Goal: Task Accomplishment & Management: Use online tool/utility

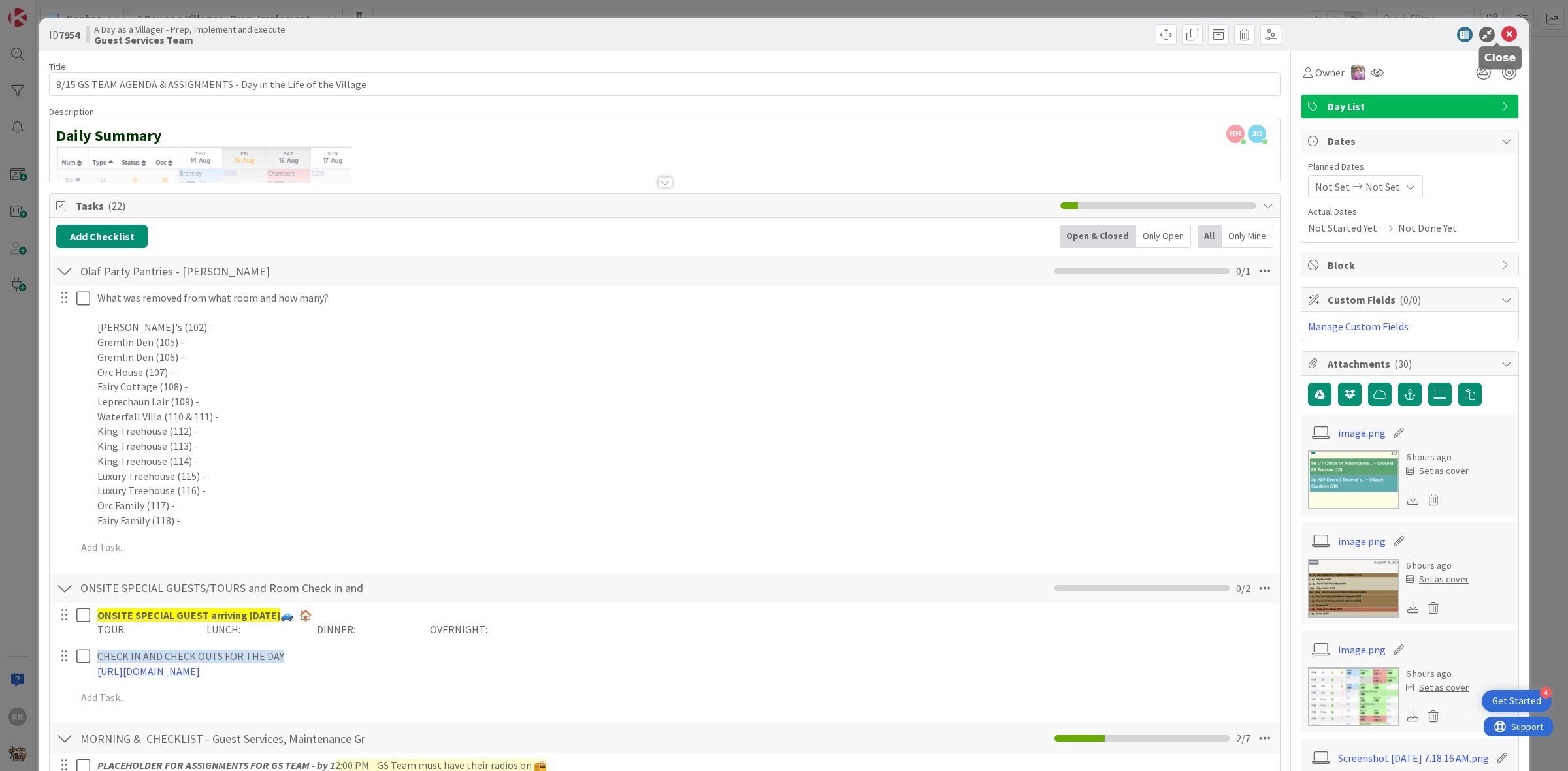
click at [1501, 34] on icon at bounding box center [1508, 34] width 15 height 15
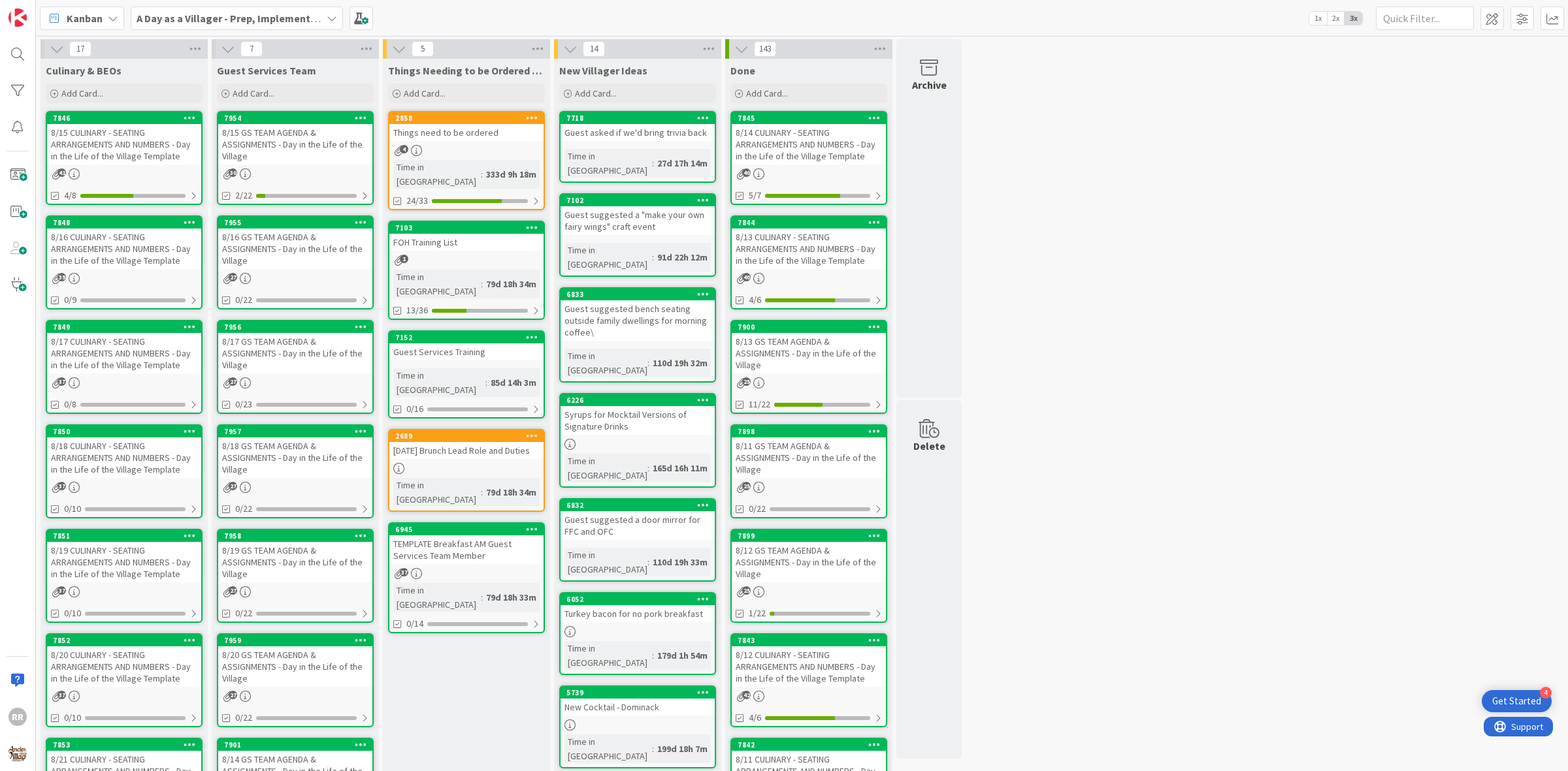
click at [526, 145] on div "4" at bounding box center [466, 151] width 154 height 11
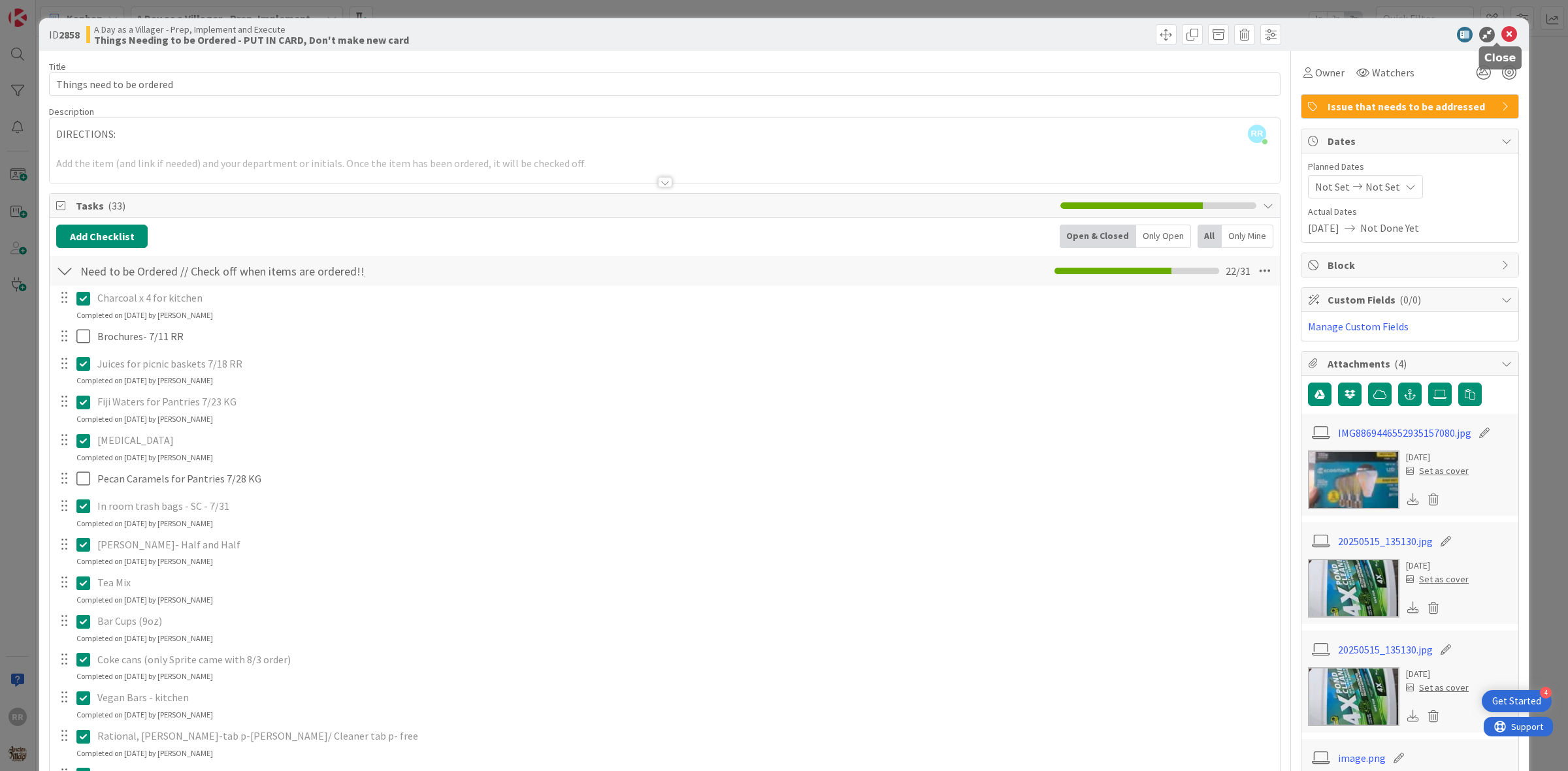
click at [1501, 31] on icon at bounding box center [1508, 34] width 15 height 15
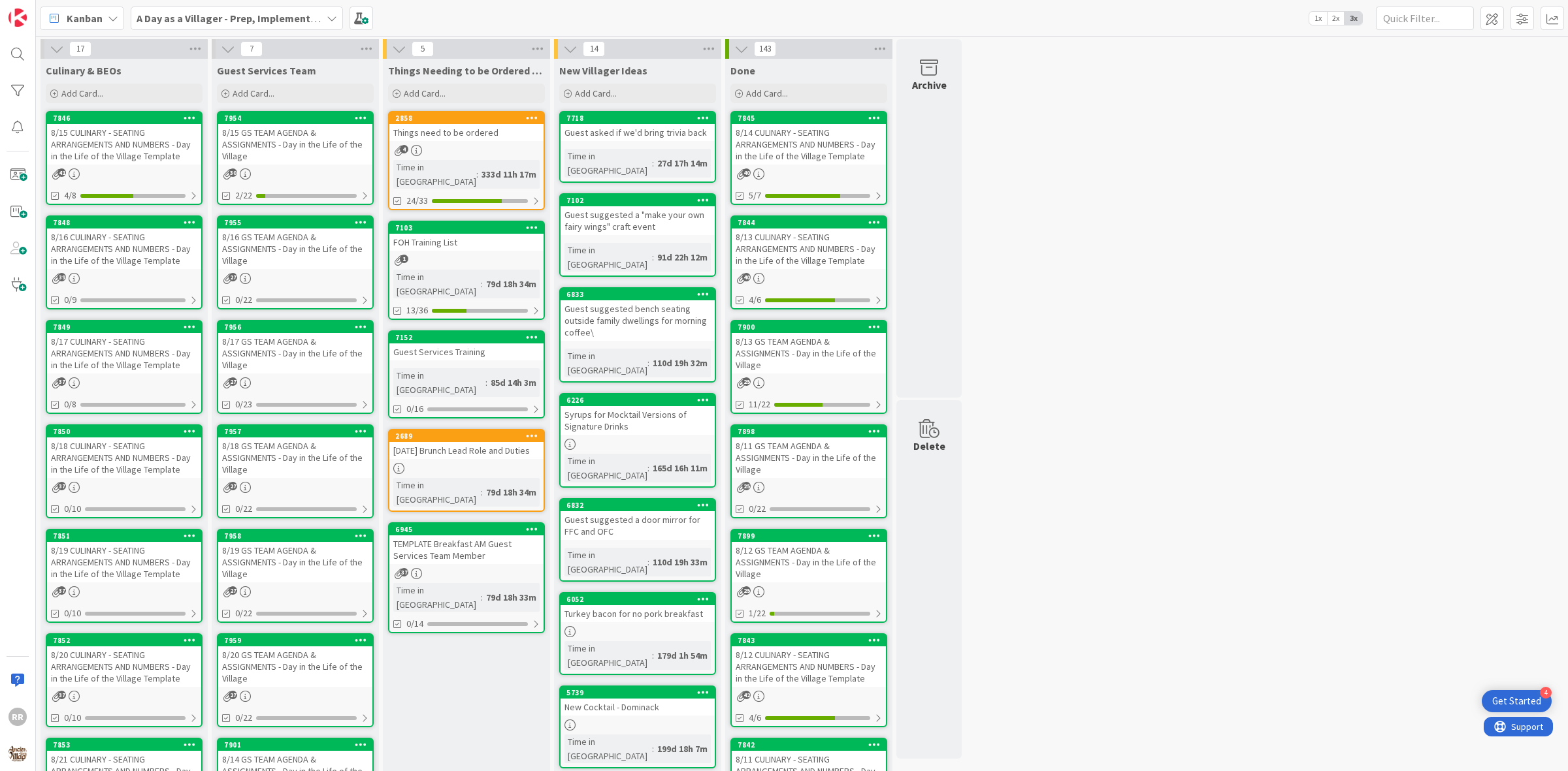
click at [148, 141] on div "8/15 CULINARY - SEATING ARRANGEMENTS AND NUMBERS - Day in the Life of the Villa…" at bounding box center [124, 143] width 154 height 40
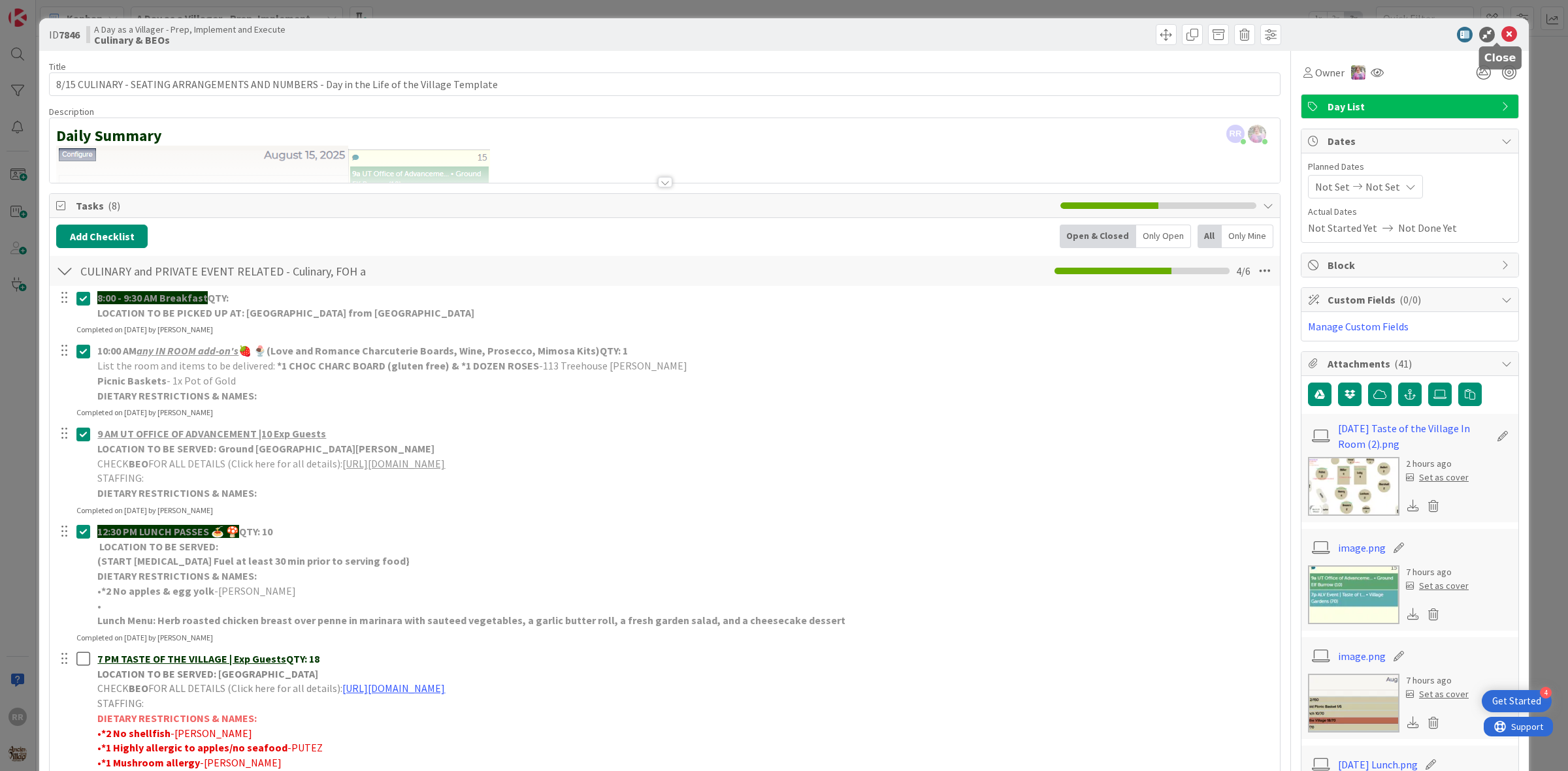
click at [1501, 37] on icon at bounding box center [1508, 34] width 15 height 15
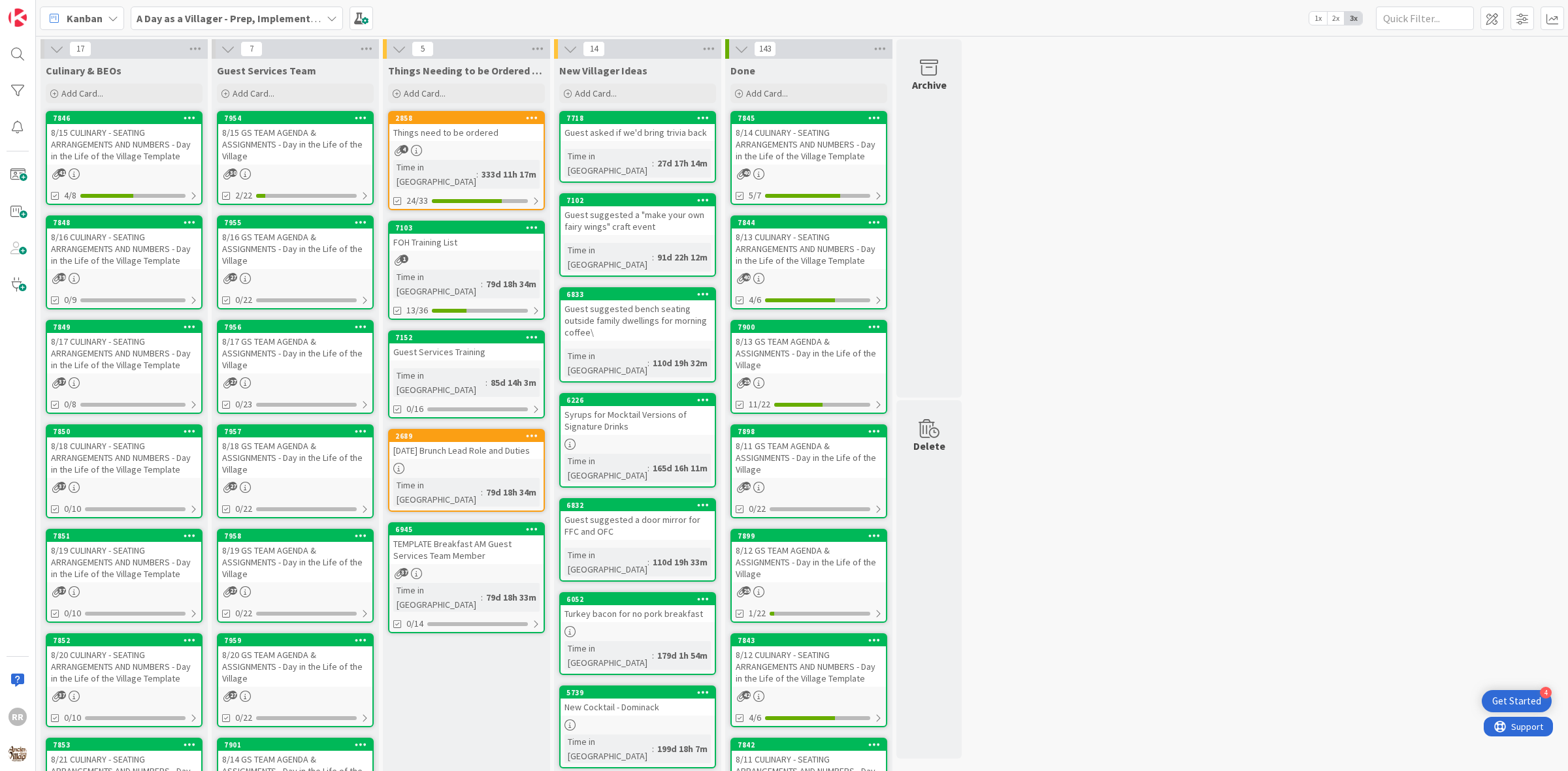
click at [337, 158] on div "8/15 GS TEAM AGENDA & ASSIGNMENTS - Day in the Life of the Village" at bounding box center [295, 143] width 154 height 40
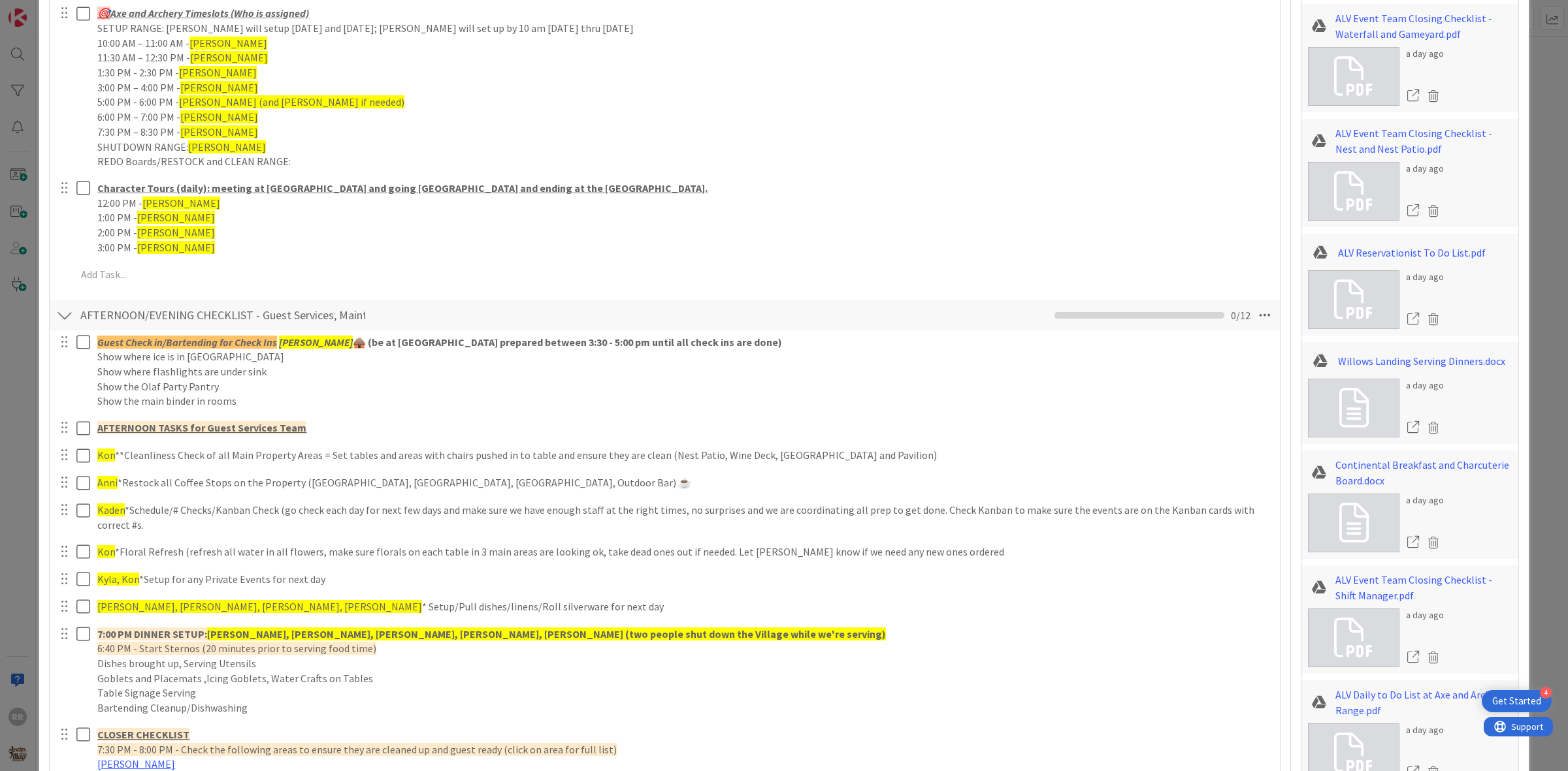
scroll to position [1715, 0]
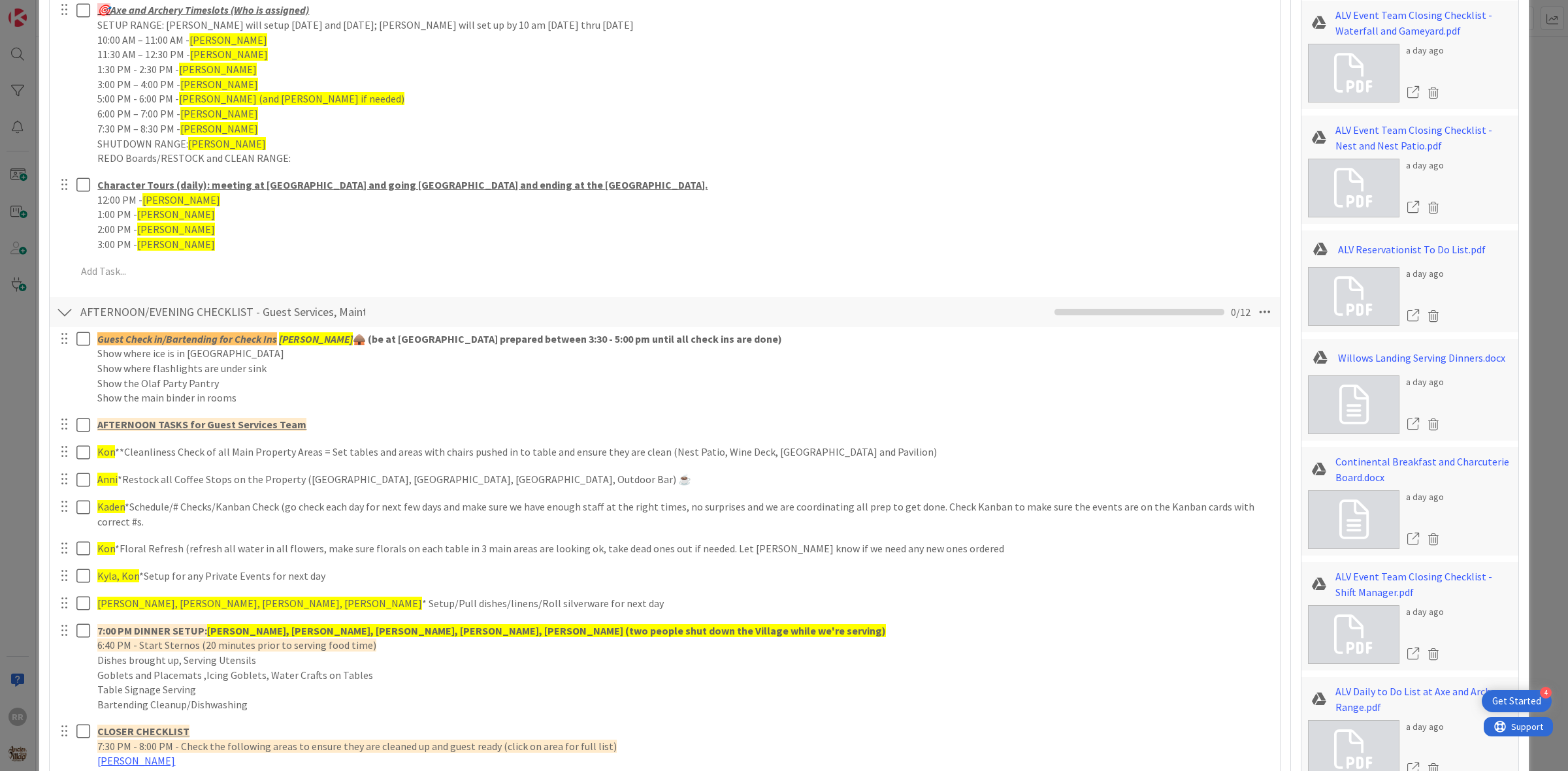
type input "Olaf Party Pantries - Kyla"
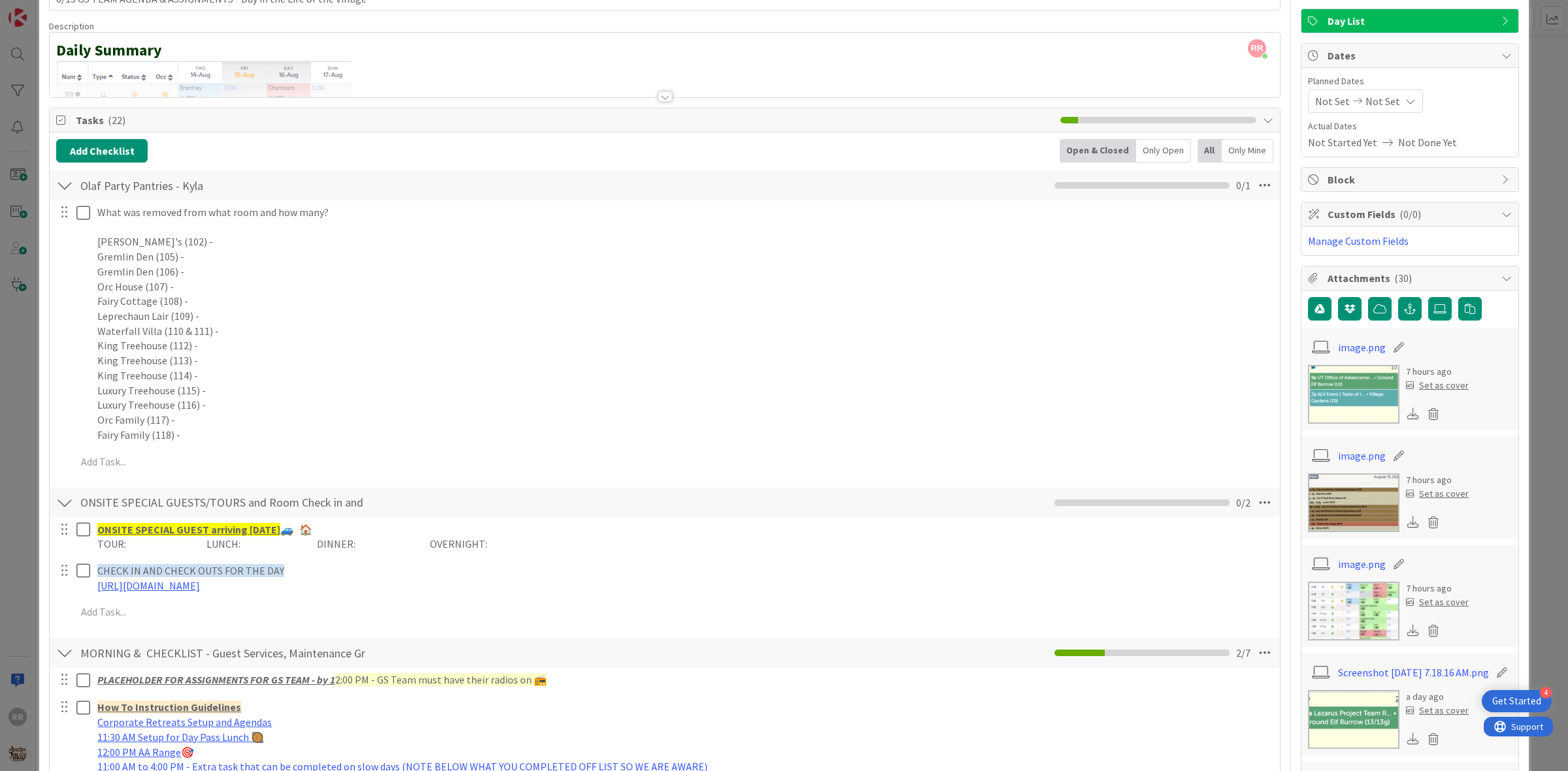
scroll to position [0, 0]
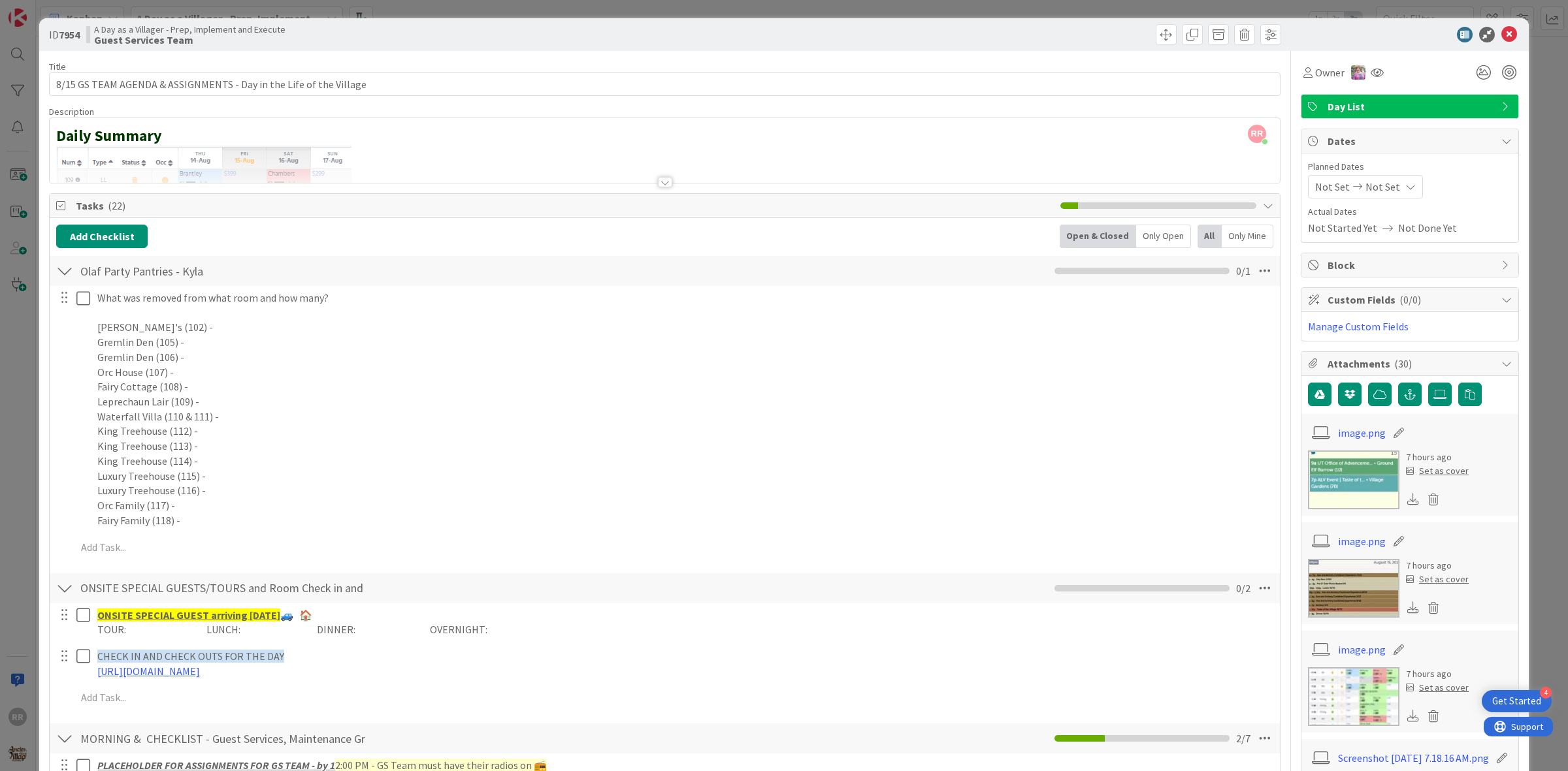
click at [666, 177] on div at bounding box center [664, 166] width 1230 height 33
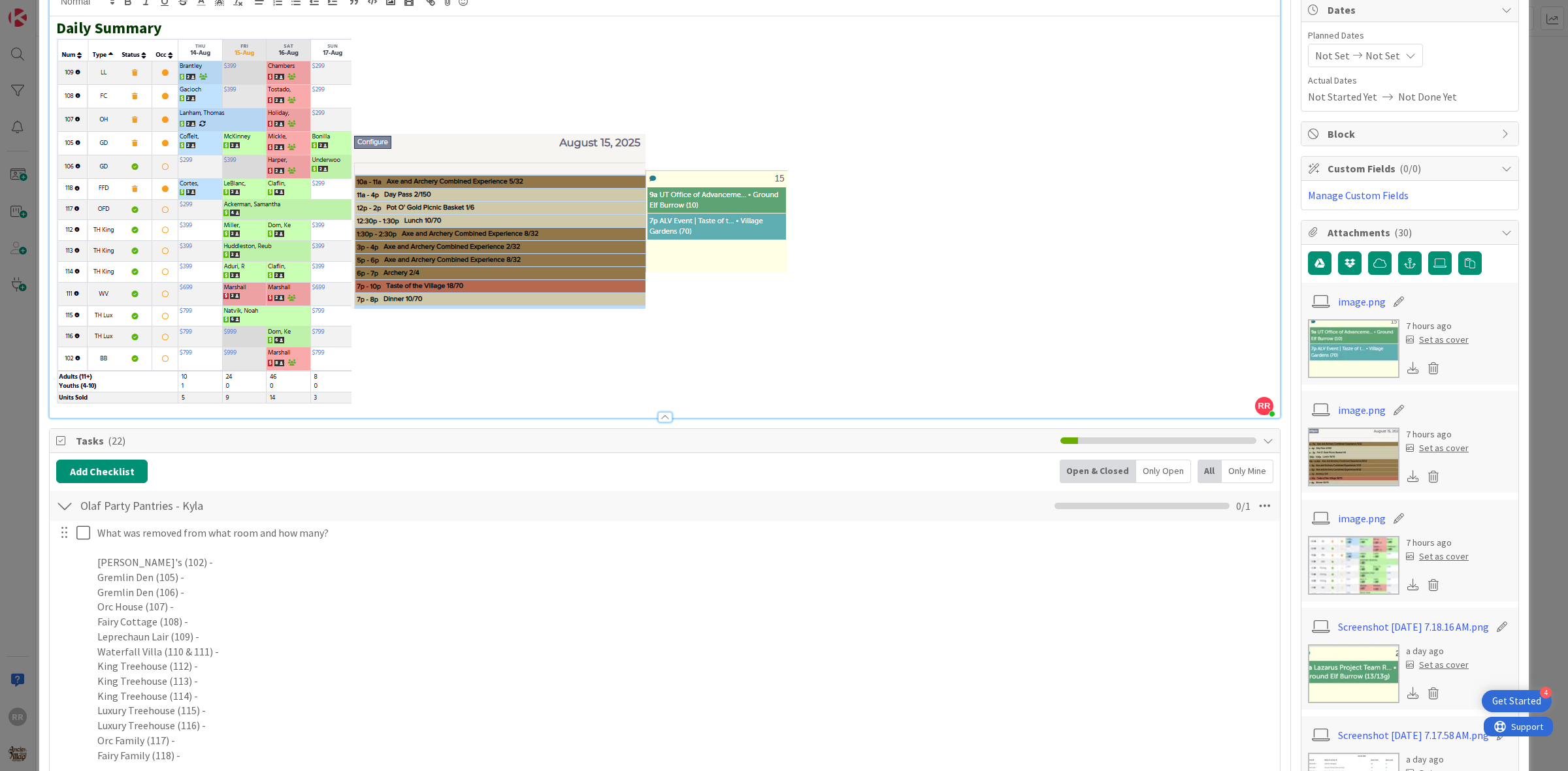
scroll to position [245, 0]
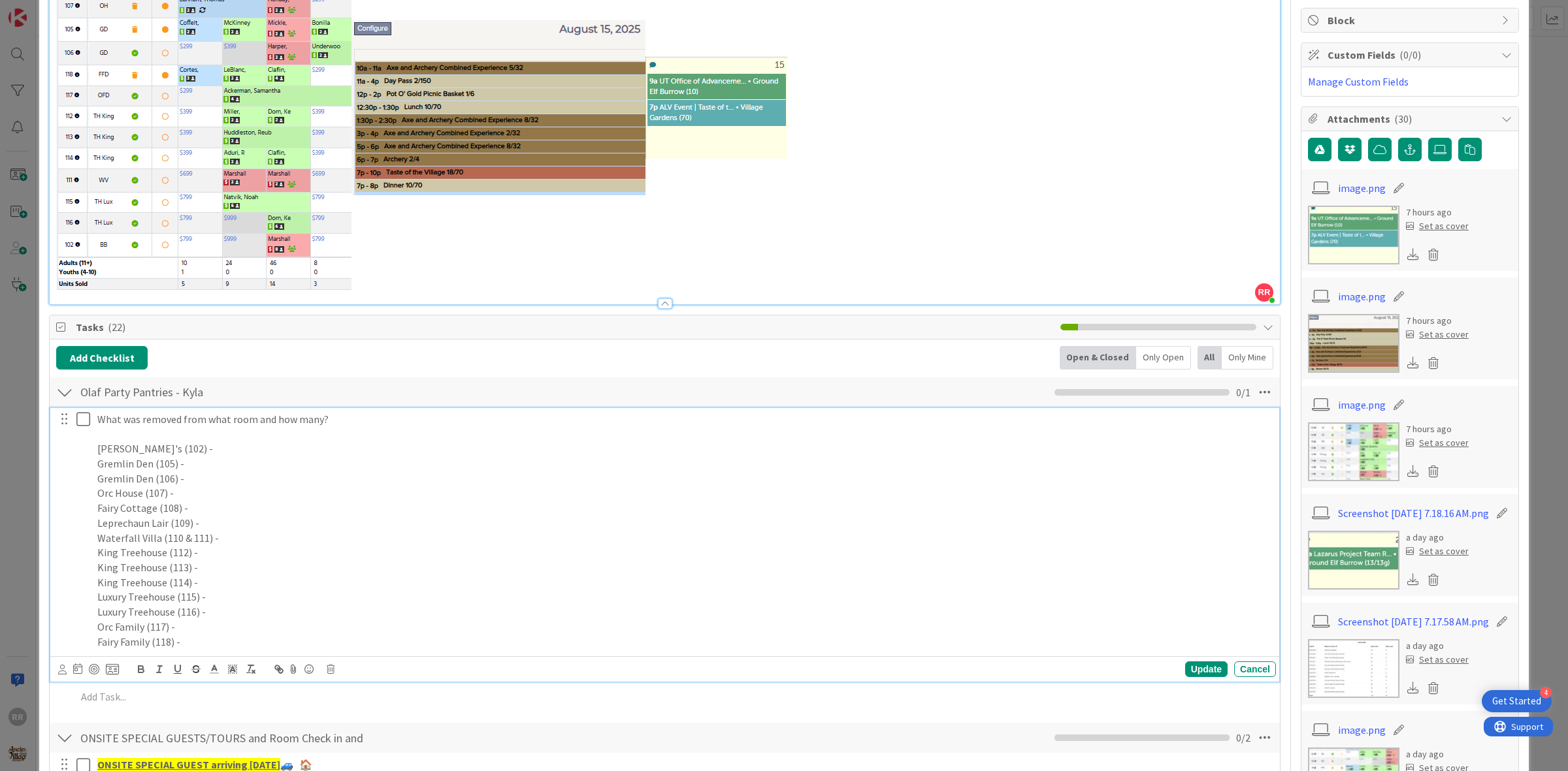
click at [792, 554] on p "King Treehouse (112) -" at bounding box center [684, 552] width 1174 height 15
click at [945, 449] on p "[PERSON_NAME]'s (102) -" at bounding box center [684, 449] width 1174 height 15
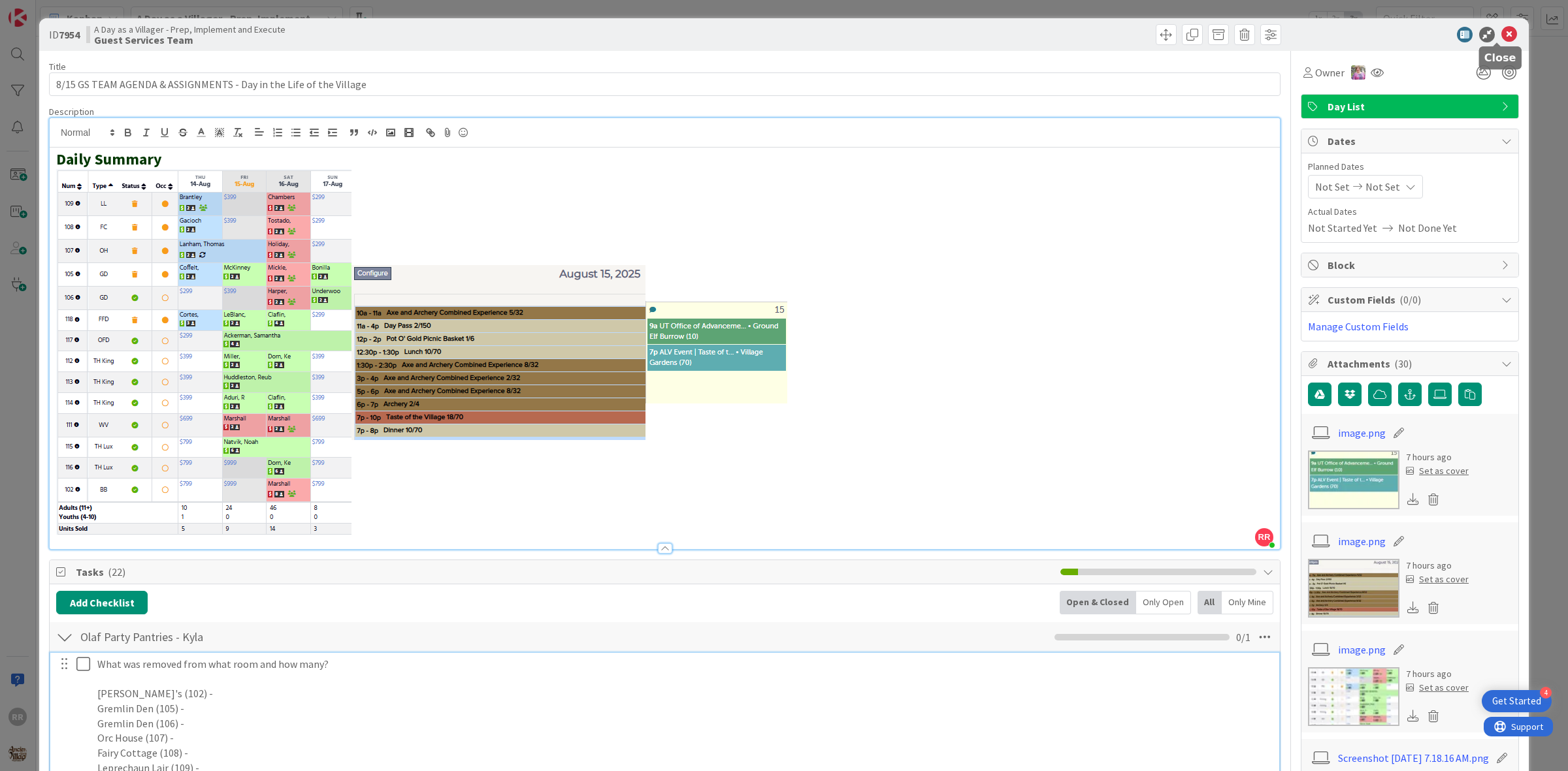
click at [1501, 31] on icon at bounding box center [1508, 34] width 15 height 15
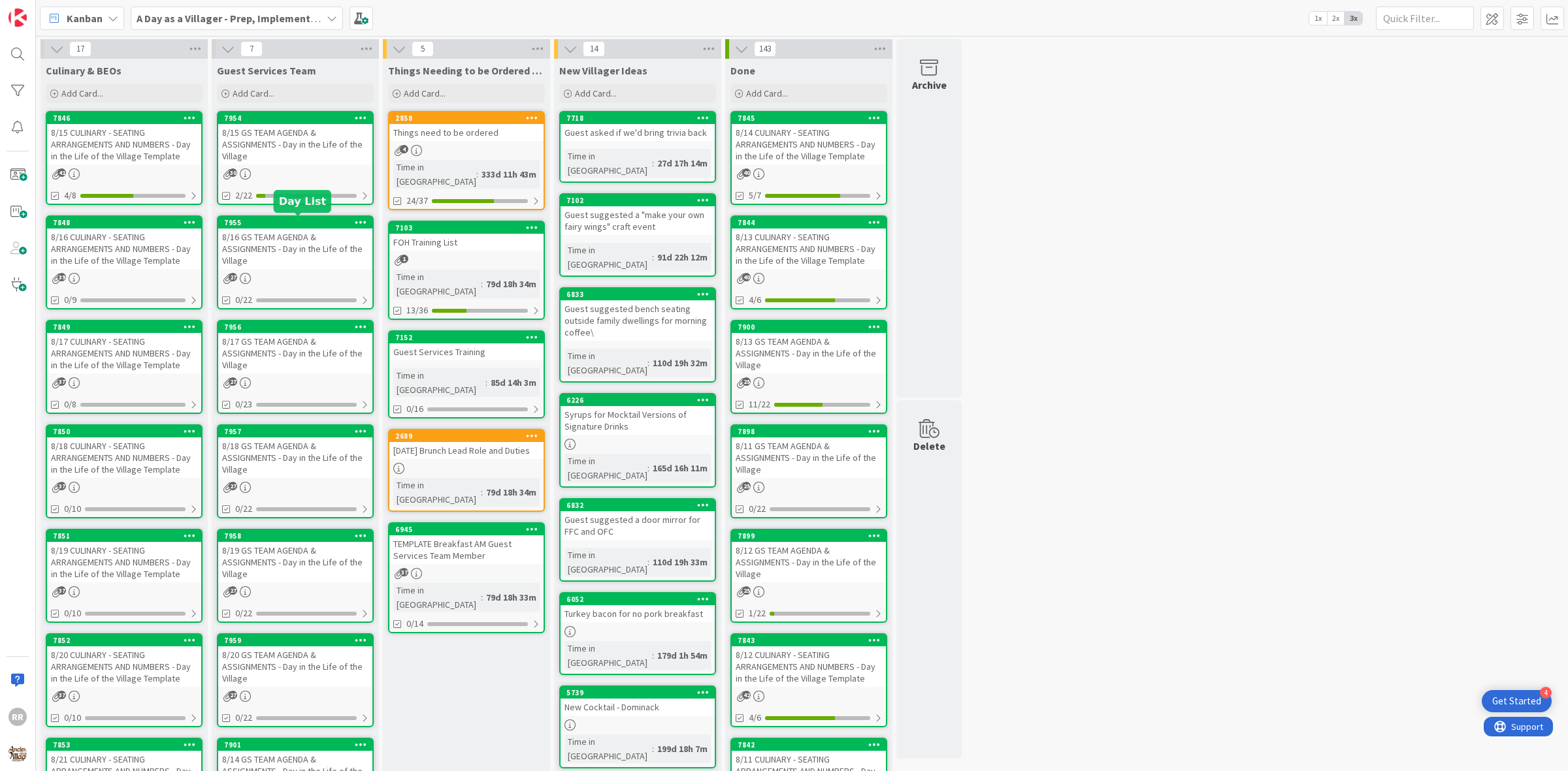
click at [232, 151] on div "8/15 GS TEAM AGENDA & ASSIGNMENTS - Day in the Life of the Village" at bounding box center [295, 143] width 154 height 40
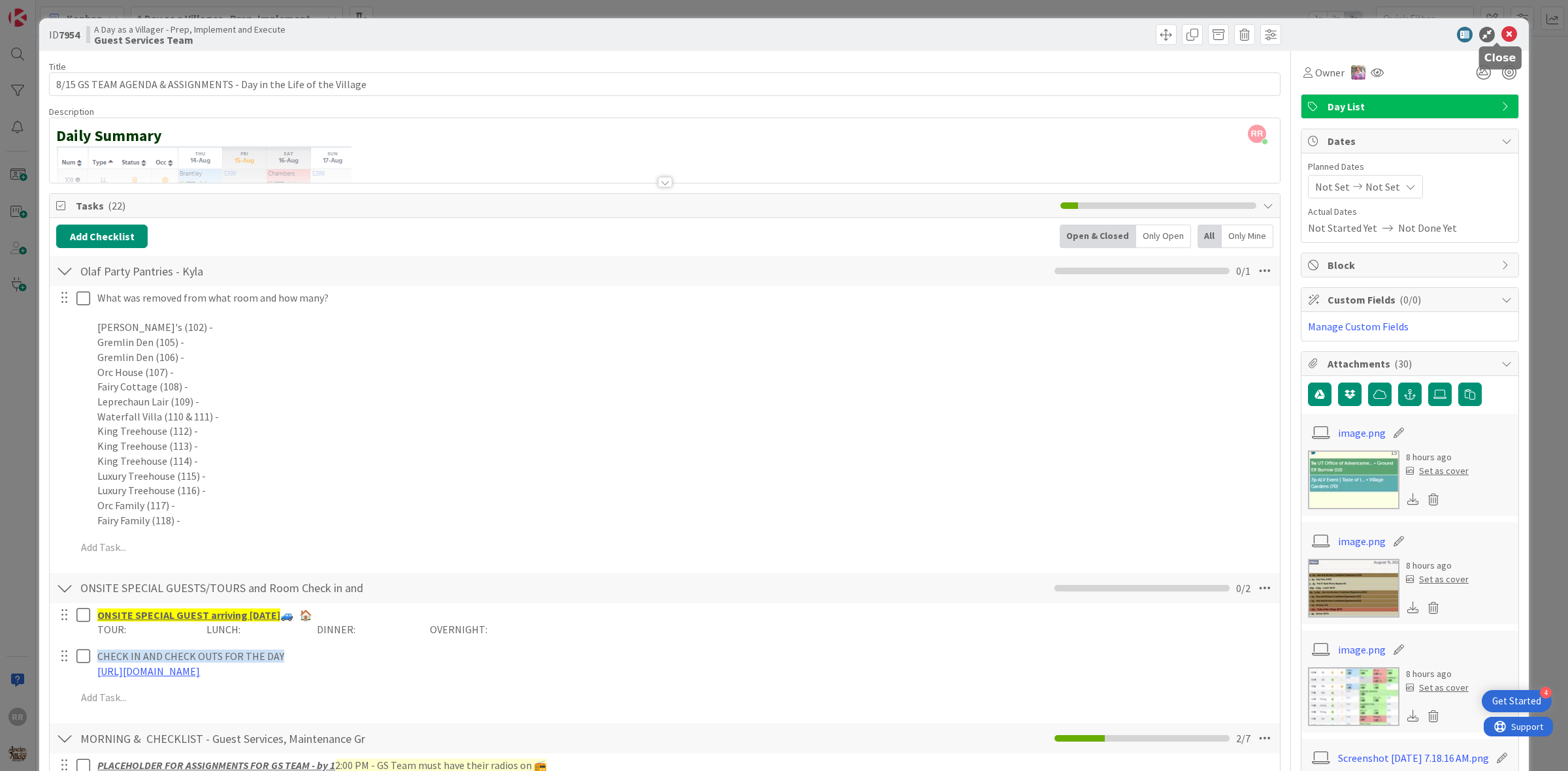
click at [1501, 35] on icon at bounding box center [1508, 34] width 15 height 15
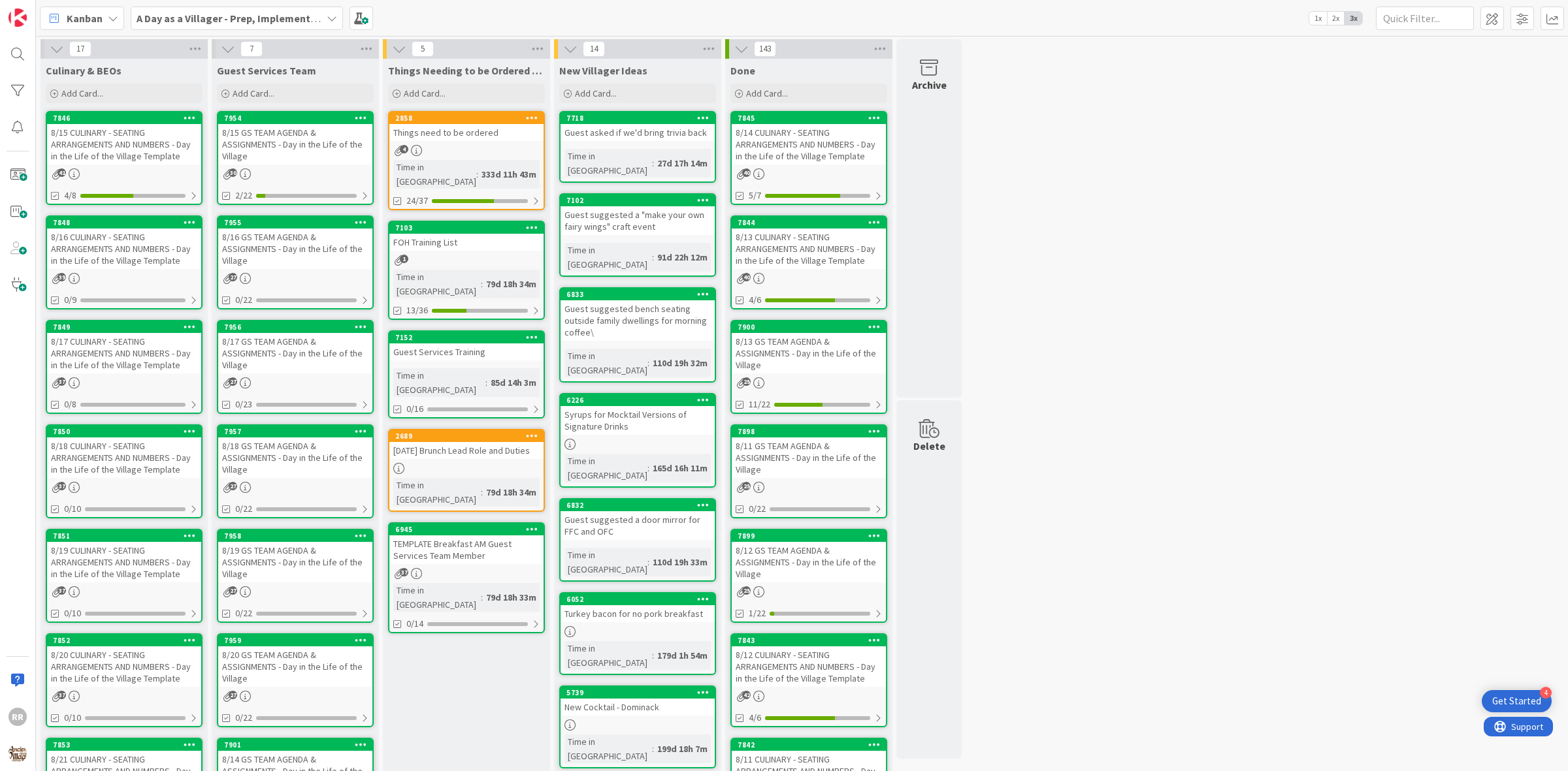
click at [296, 158] on div "8/15 GS TEAM AGENDA & ASSIGNMENTS - Day in the Life of the Village" at bounding box center [295, 143] width 154 height 40
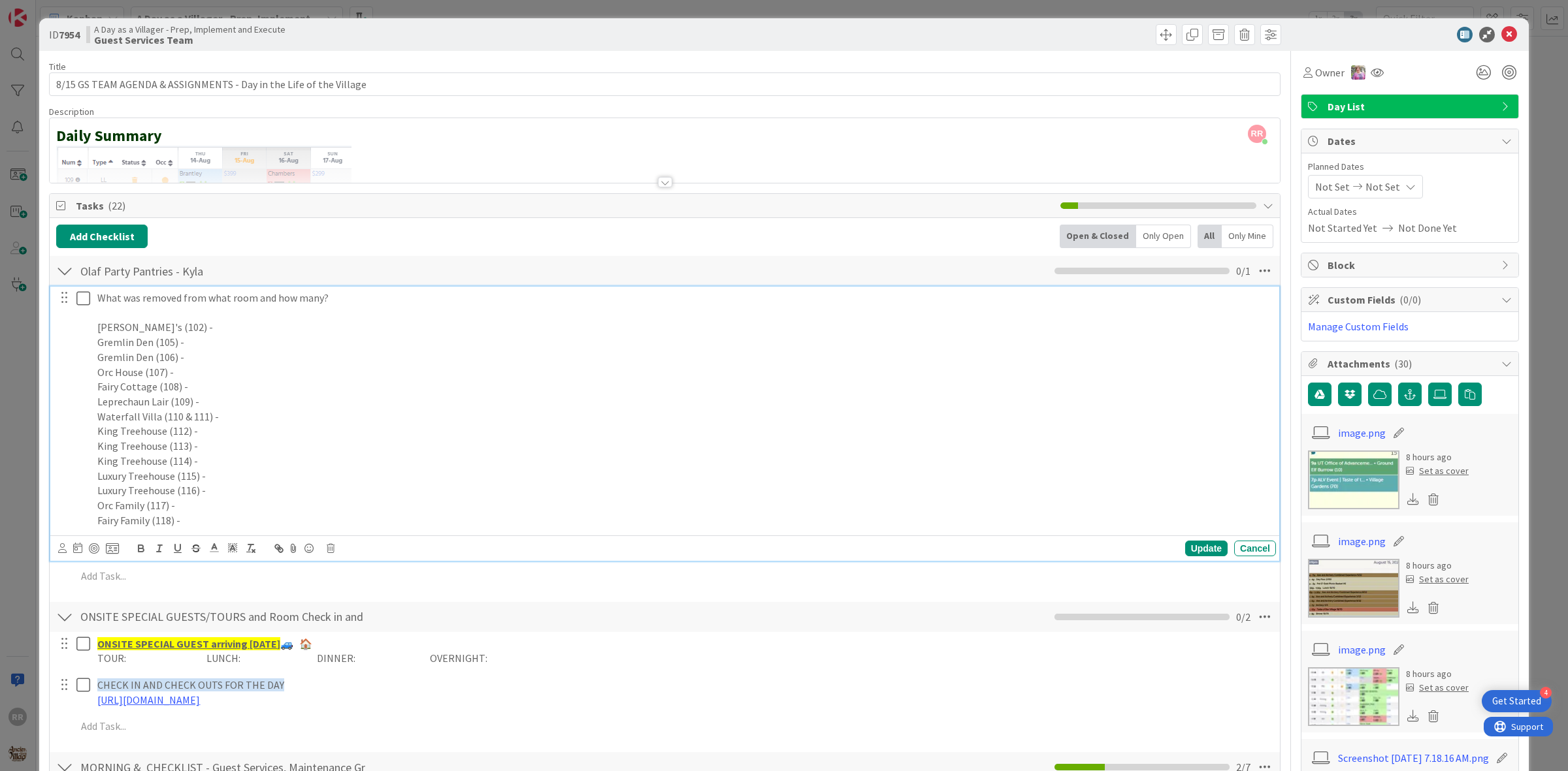
click at [218, 409] on p "Leprechaun Lair (109) -" at bounding box center [684, 402] width 1174 height 15
click at [237, 409] on p "Leprechaun Lair (109) - 2x Sprite" at bounding box center [684, 402] width 1174 height 15
click at [233, 429] on p "King Treehouse (112) -" at bounding box center [684, 431] width 1174 height 15
click at [230, 423] on p "Waterfall Villa (110 & 111) -" at bounding box center [684, 417] width 1174 height 15
click at [275, 402] on p "Leprechaun Lair (109) - 2x Sprite" at bounding box center [684, 402] width 1174 height 15
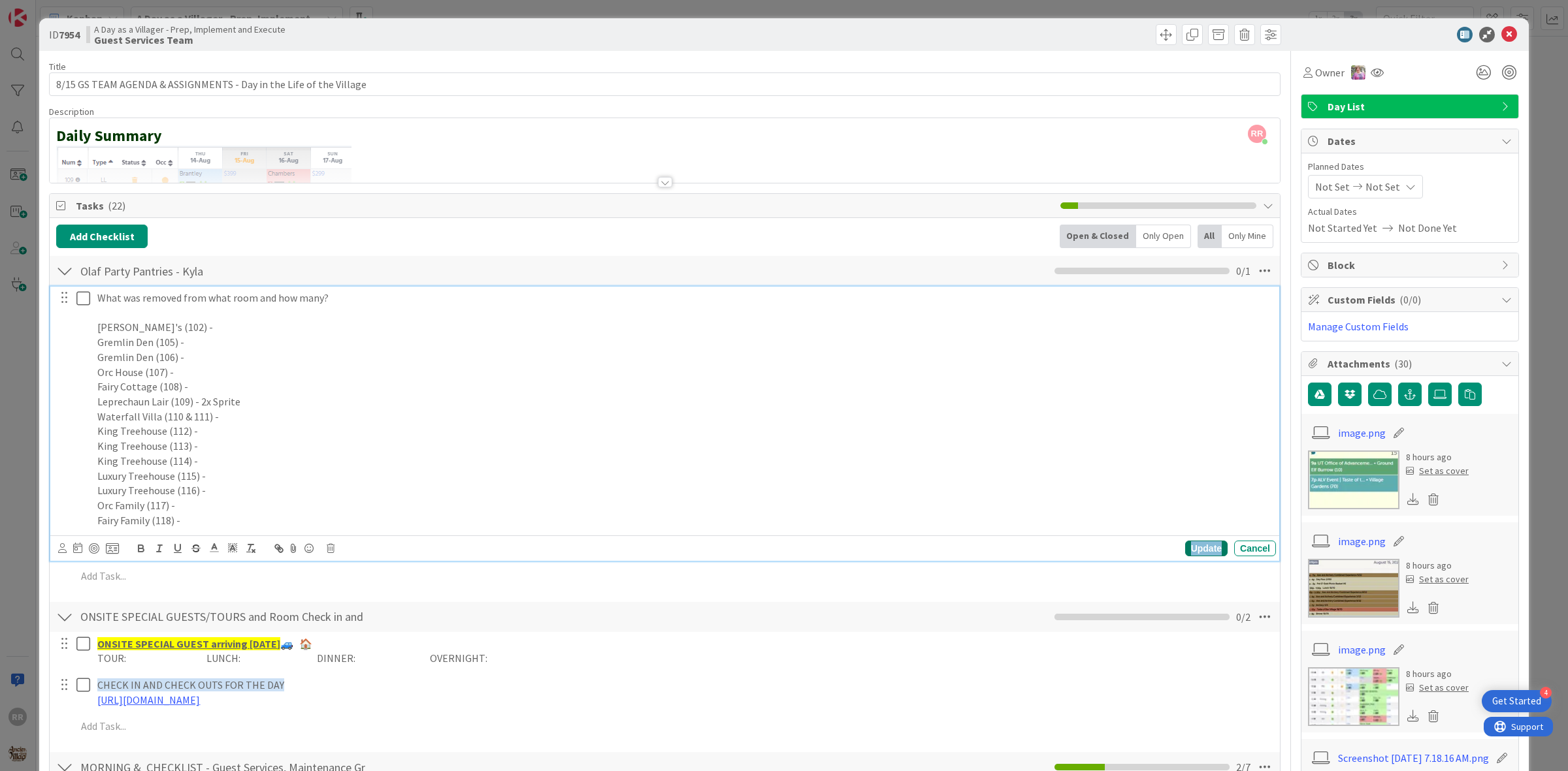
click at [1186, 550] on div "Update" at bounding box center [1206, 548] width 42 height 15
click at [82, 294] on icon at bounding box center [86, 298] width 20 height 15
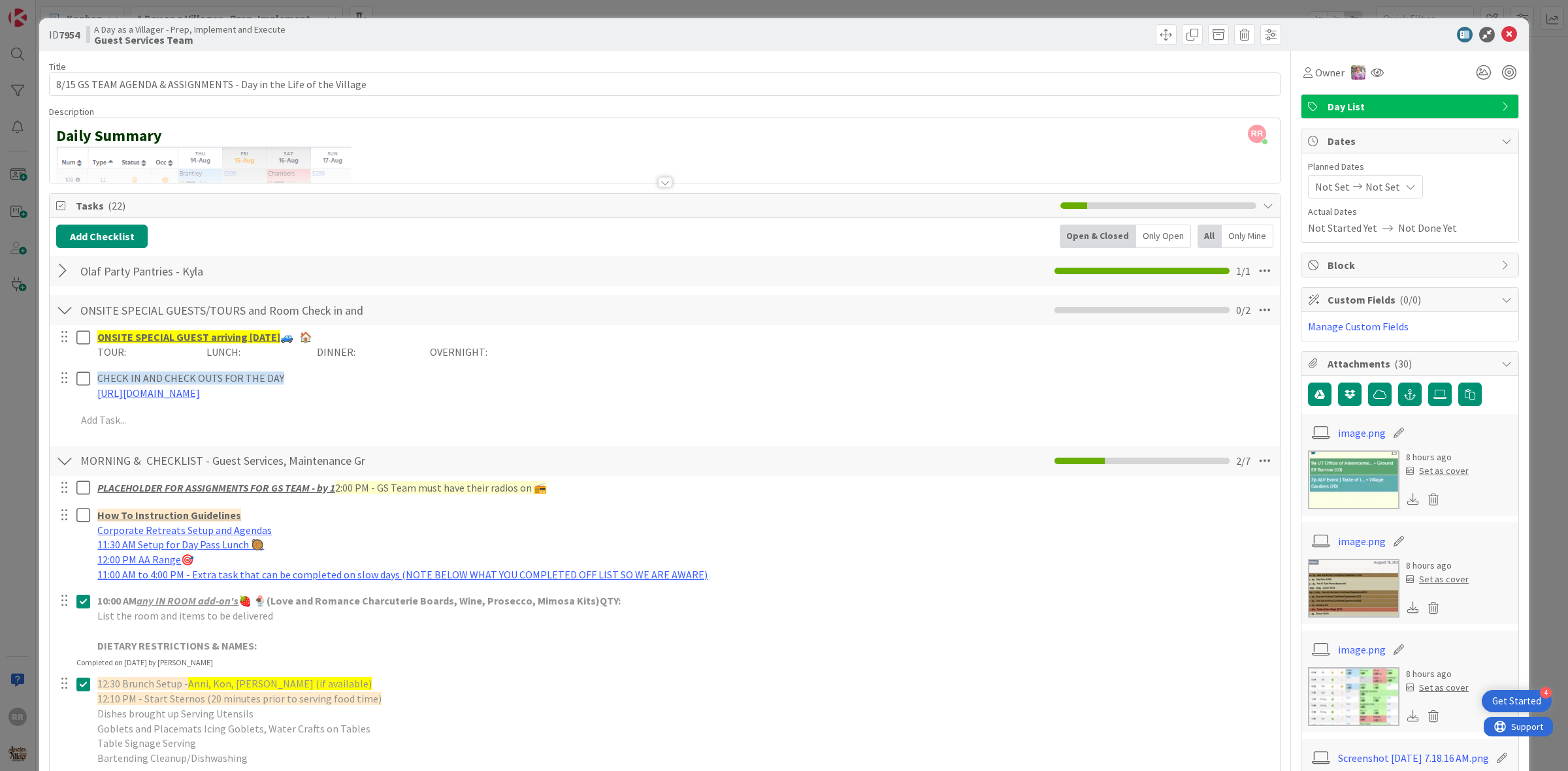
click at [56, 273] on div at bounding box center [65, 271] width 17 height 23
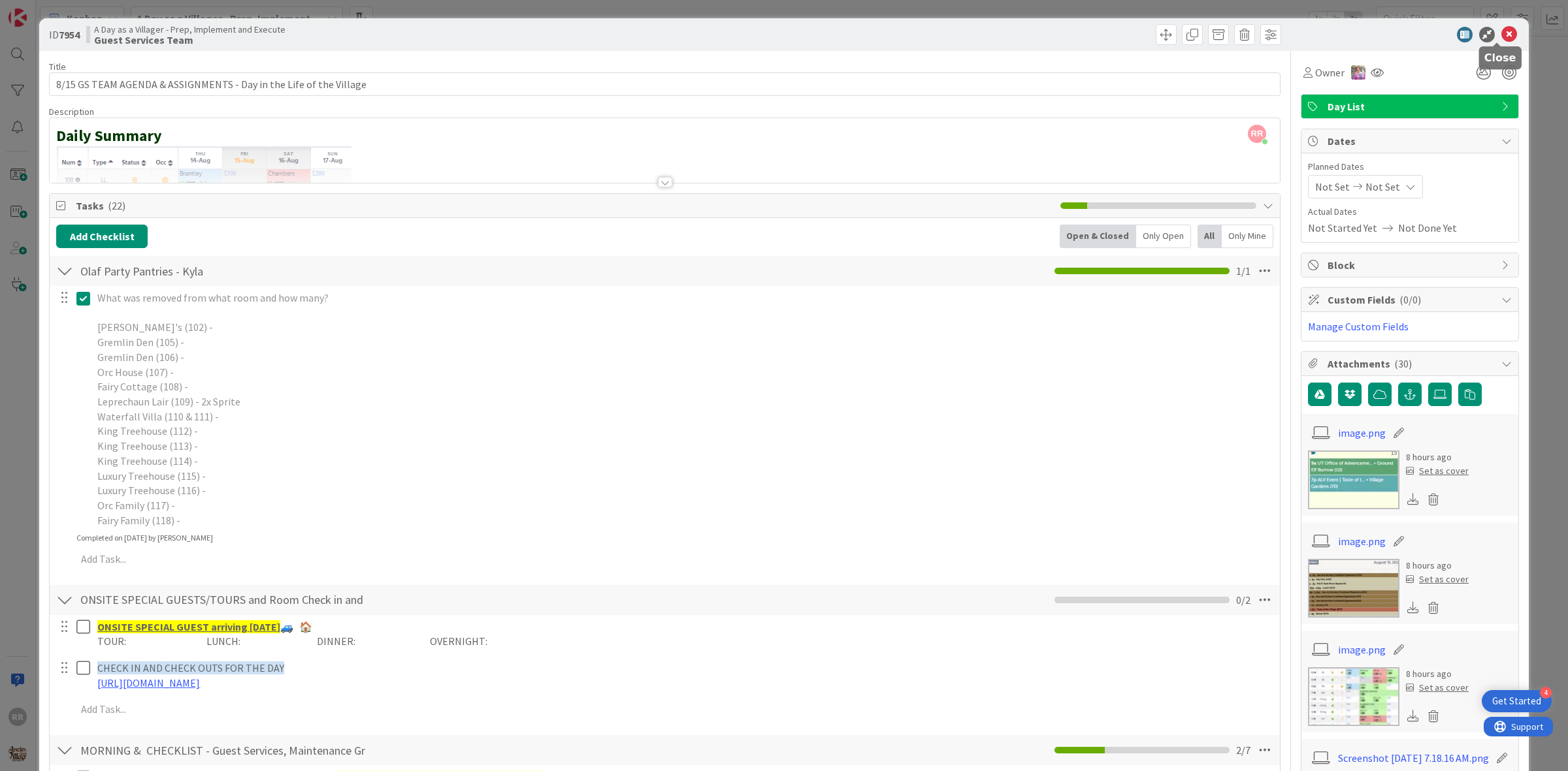
click at [1503, 38] on icon at bounding box center [1508, 34] width 15 height 15
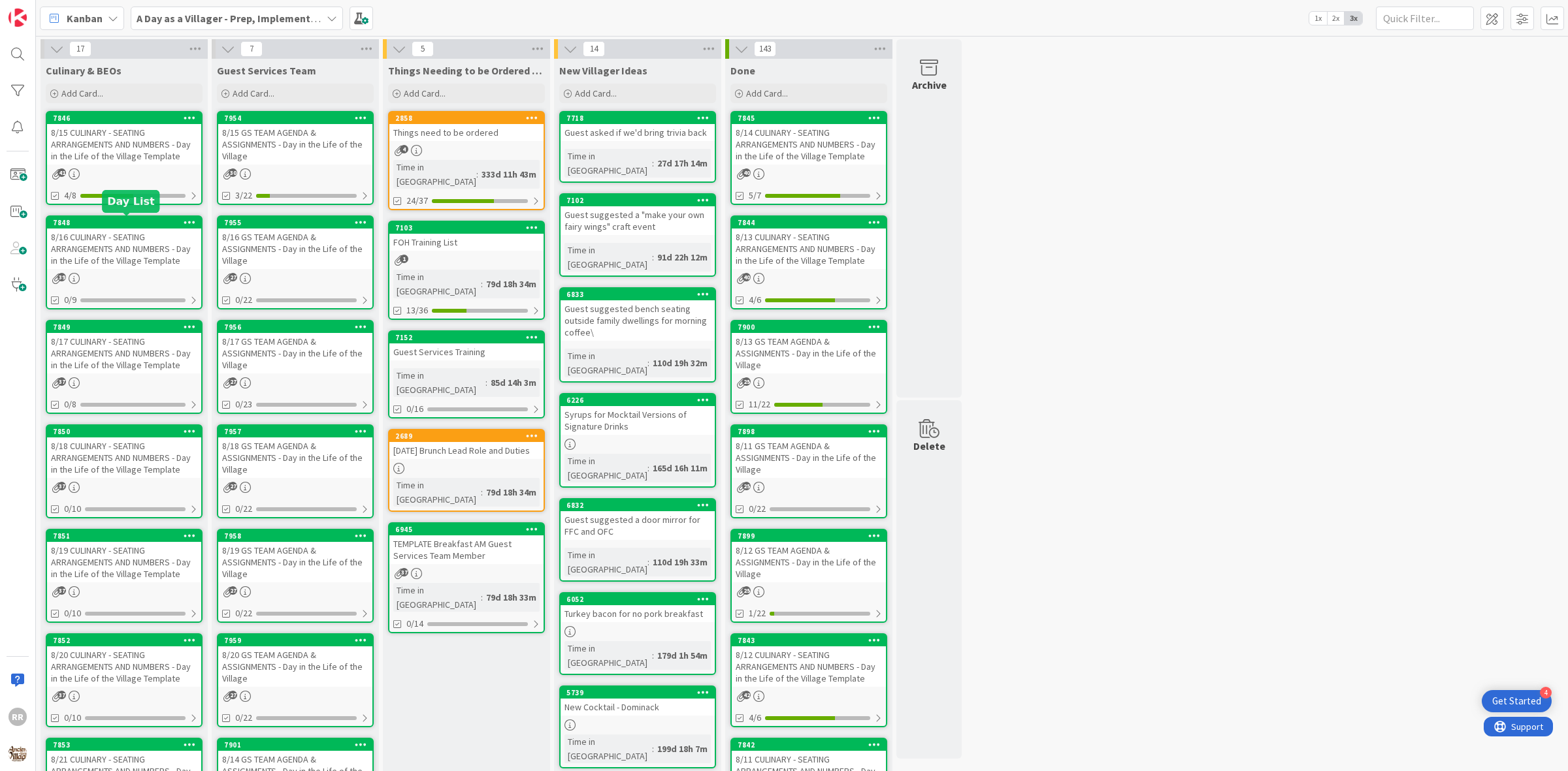
click at [115, 249] on div "8/16 CULINARY - SEATING ARRANGEMENTS AND NUMBERS - Day in the Life of the Villa…" at bounding box center [124, 248] width 154 height 40
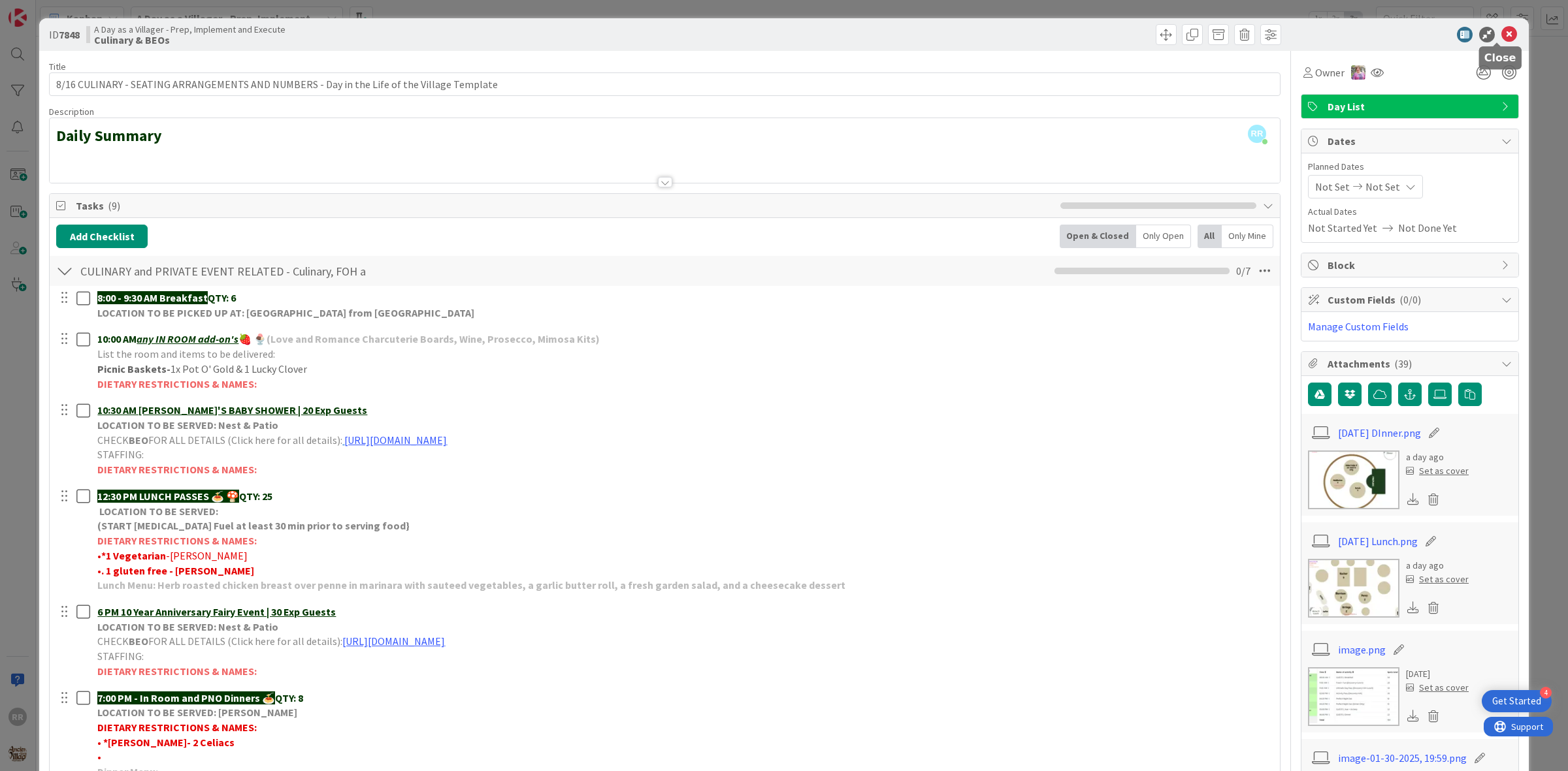
click at [1501, 34] on icon at bounding box center [1508, 34] width 15 height 15
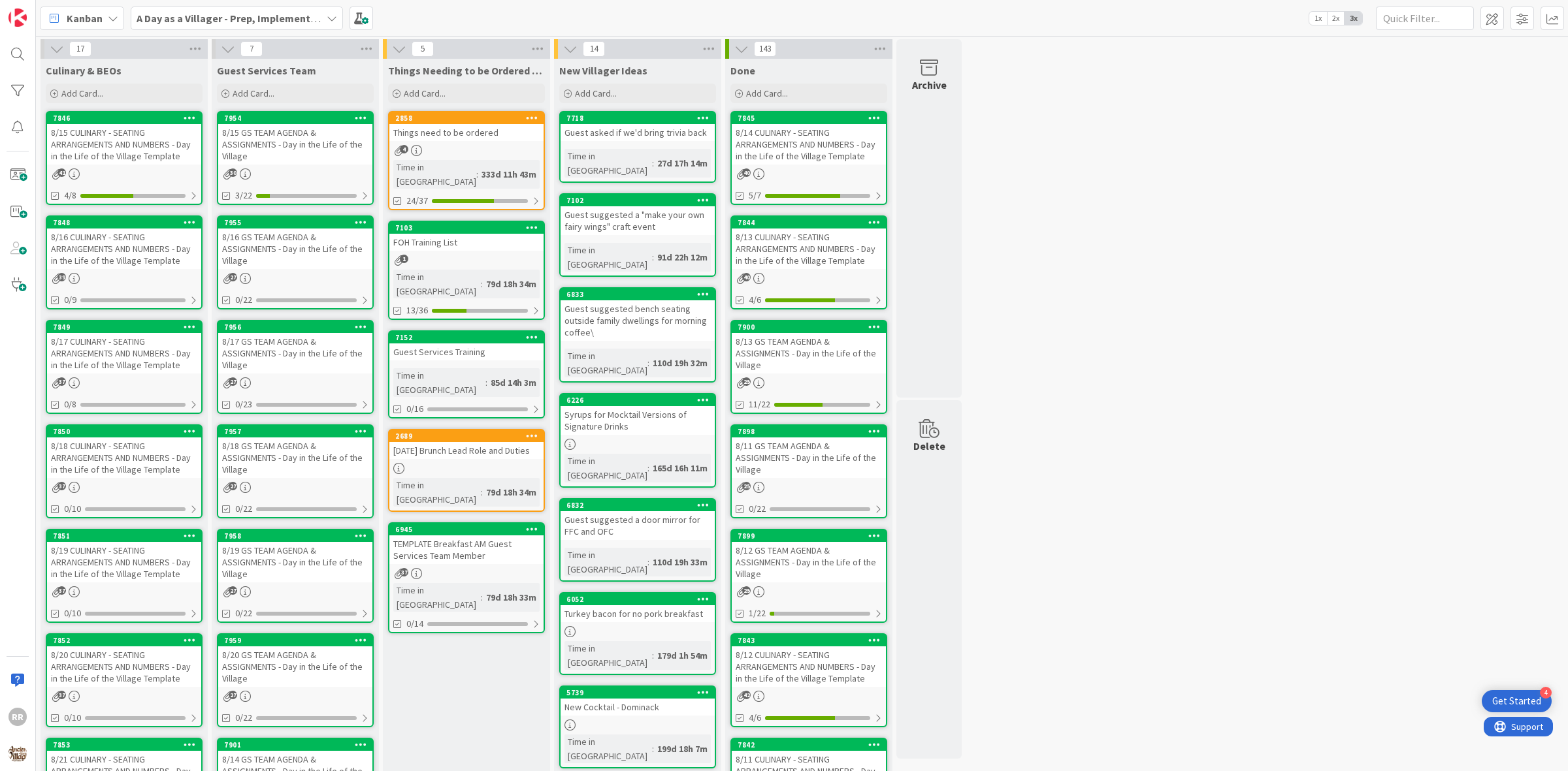
click at [135, 456] on div "8/18 CULINARY - SEATING ARRANGEMENTS AND NUMBERS - Day in the Life of the Villa…" at bounding box center [124, 457] width 154 height 40
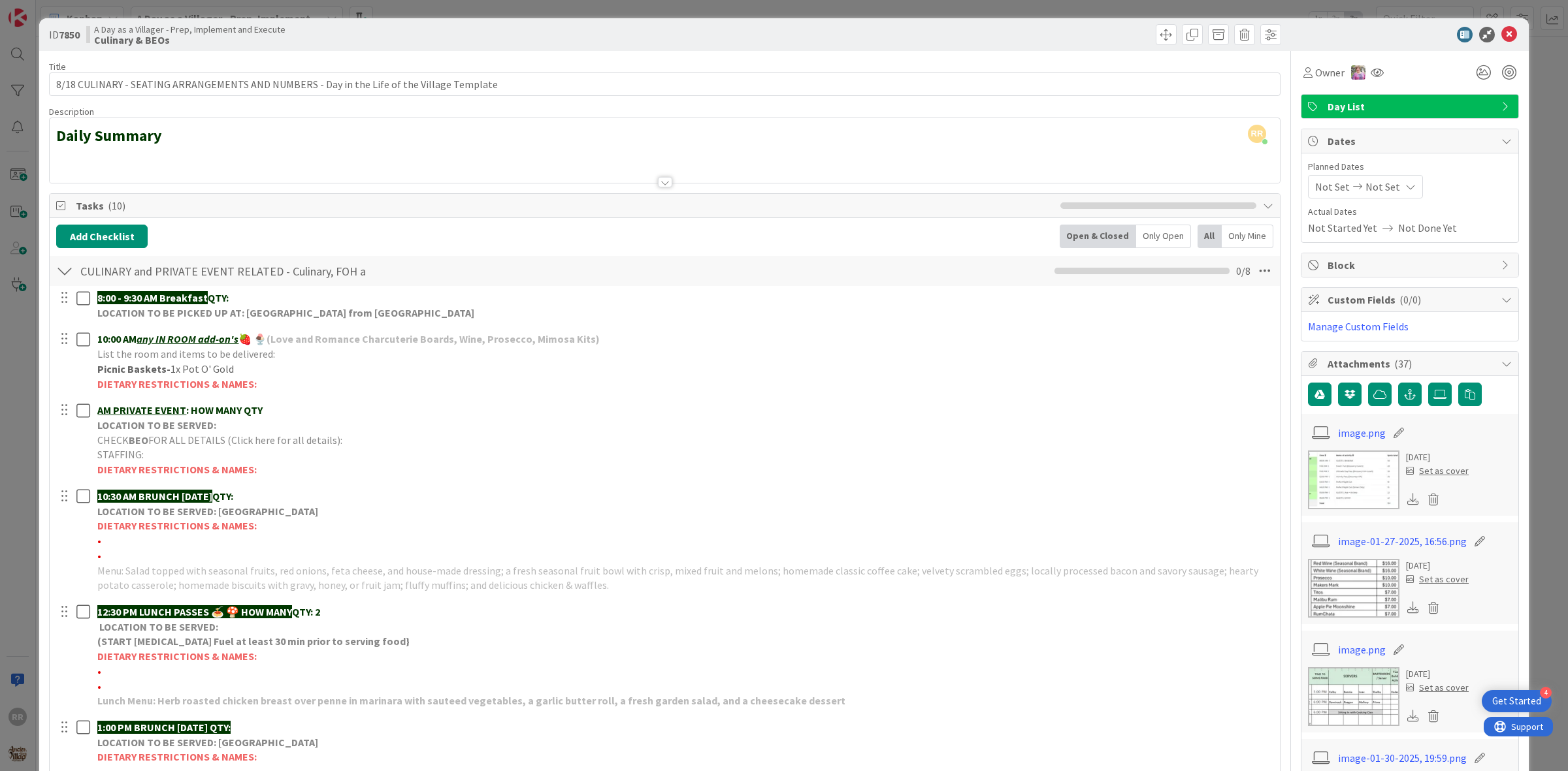
click at [1486, 37] on div at bounding box center [1403, 34] width 231 height 15
click at [1501, 37] on icon at bounding box center [1508, 34] width 15 height 15
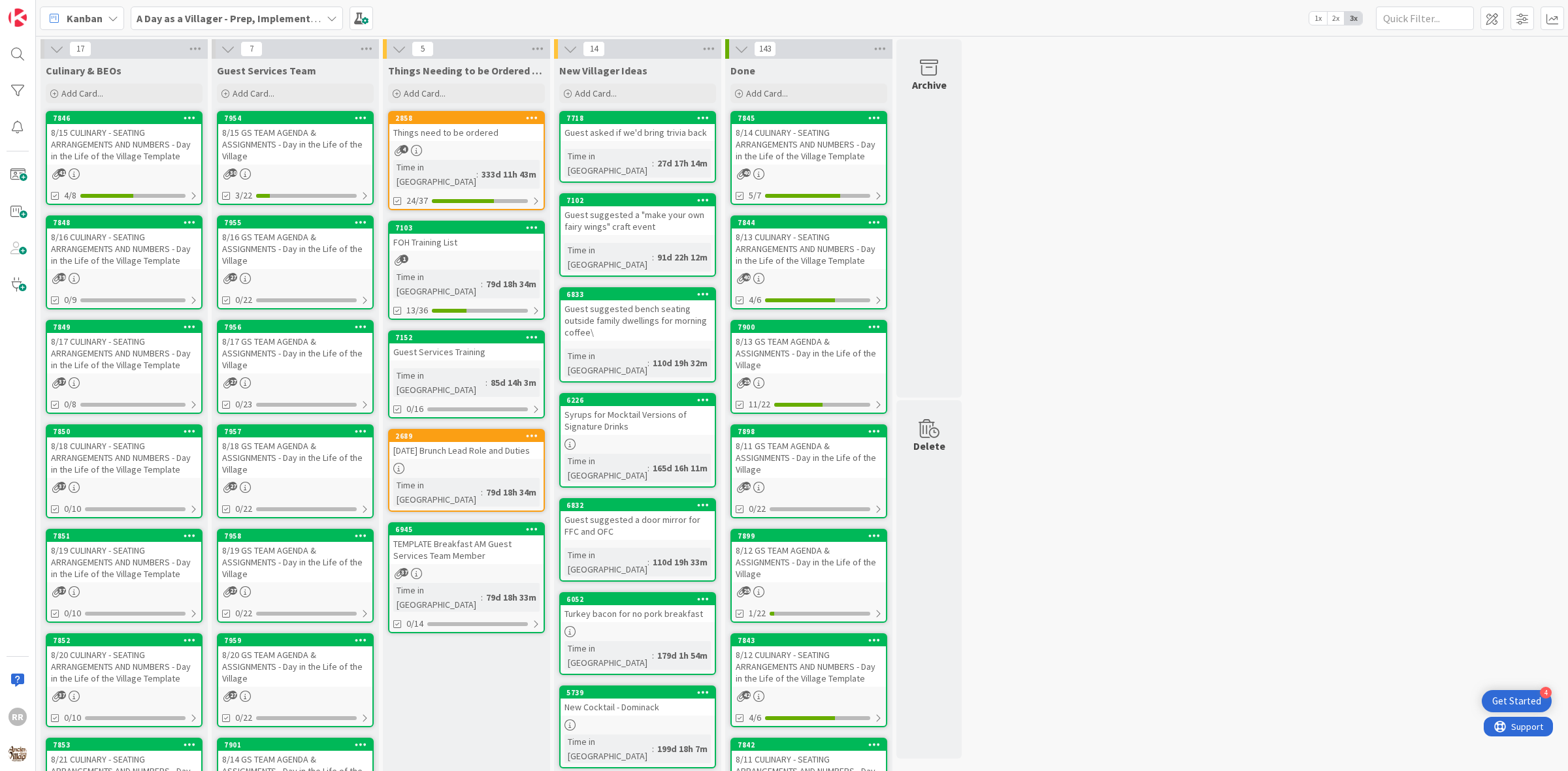
click at [105, 567] on div "8/19 CULINARY - SEATING ARRANGEMENTS AND NUMBERS - Day in the Life of the Villa…" at bounding box center [124, 562] width 154 height 40
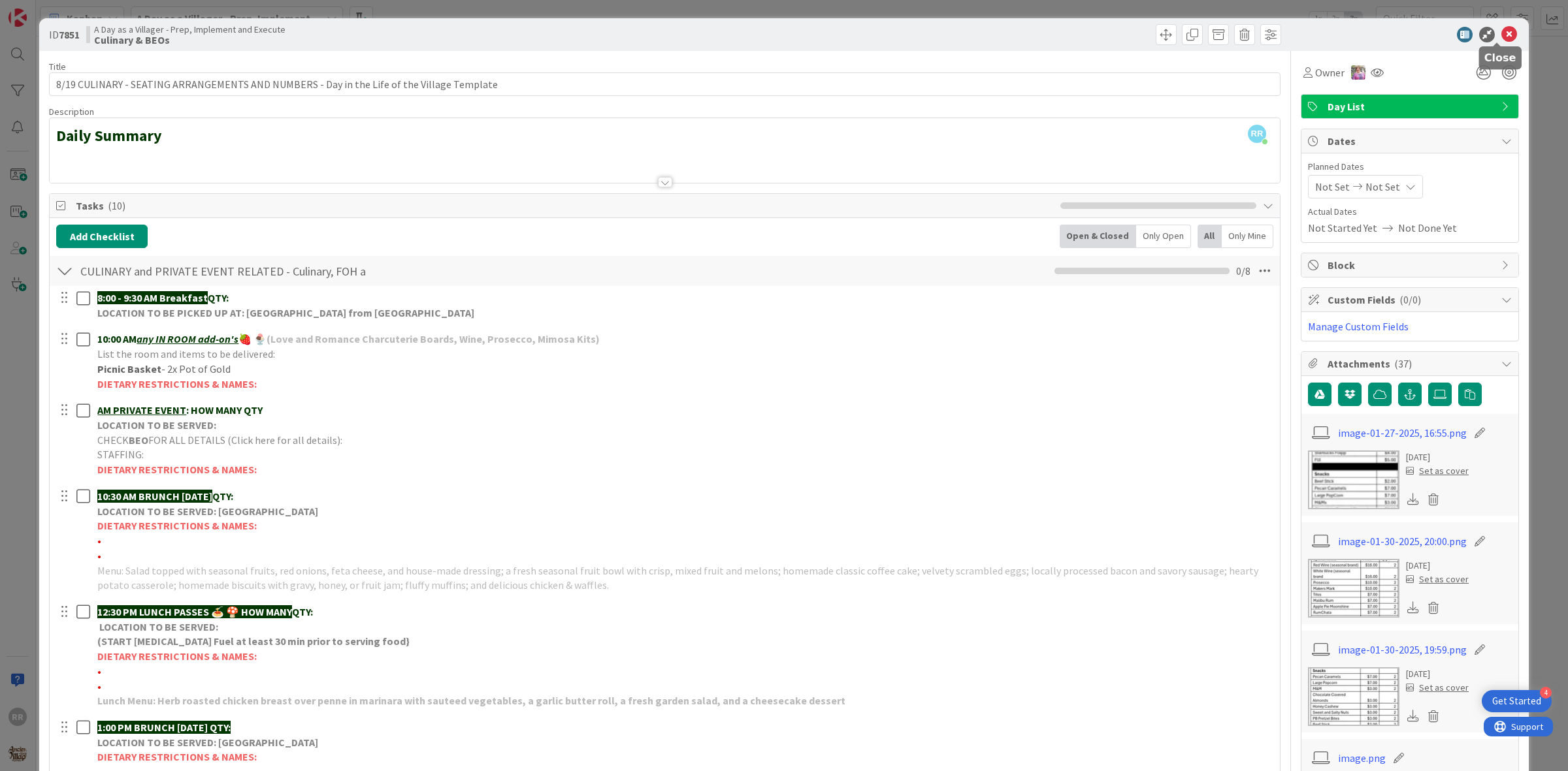
click at [1501, 38] on icon at bounding box center [1508, 34] width 15 height 15
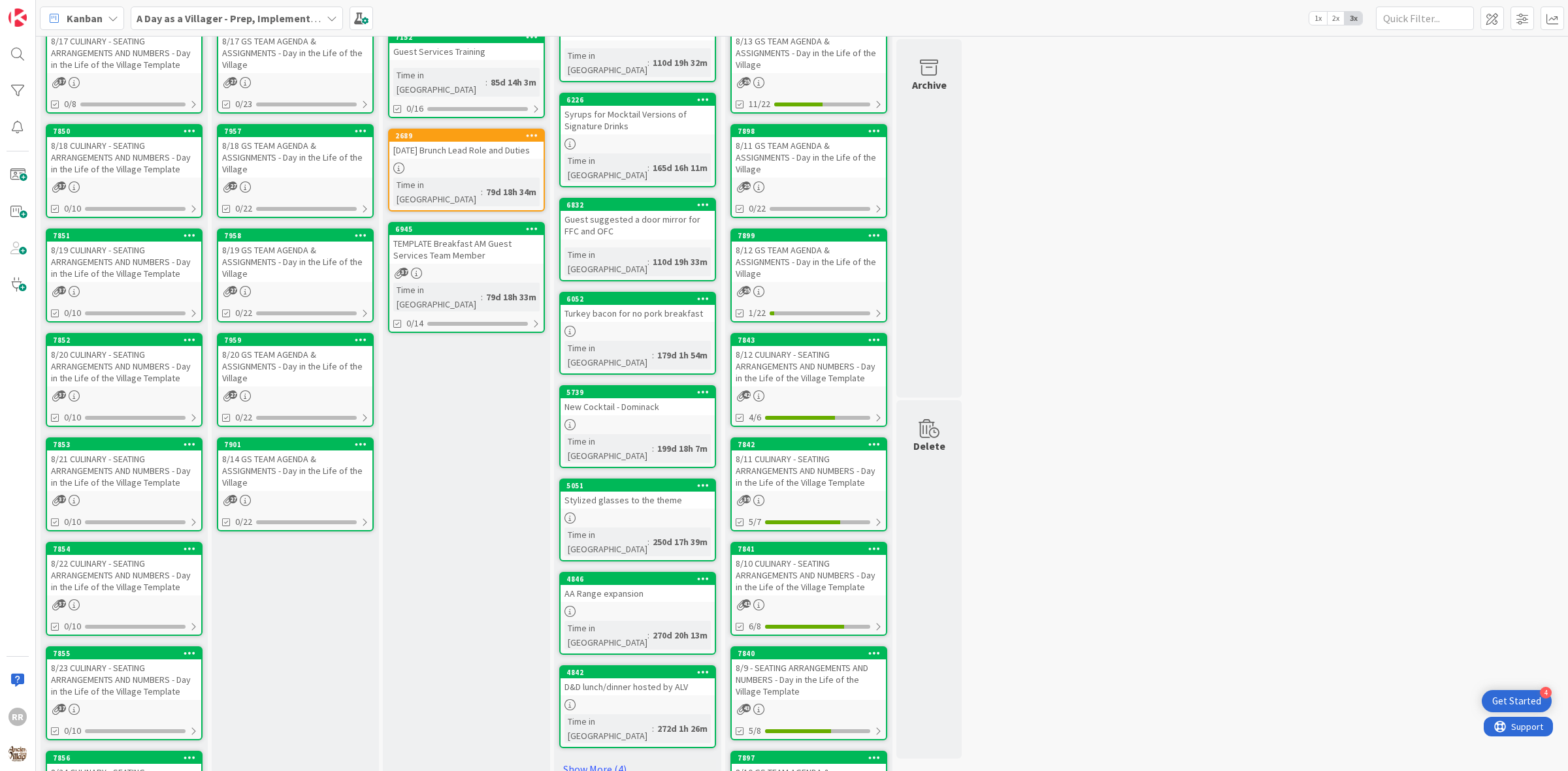
scroll to position [326, 0]
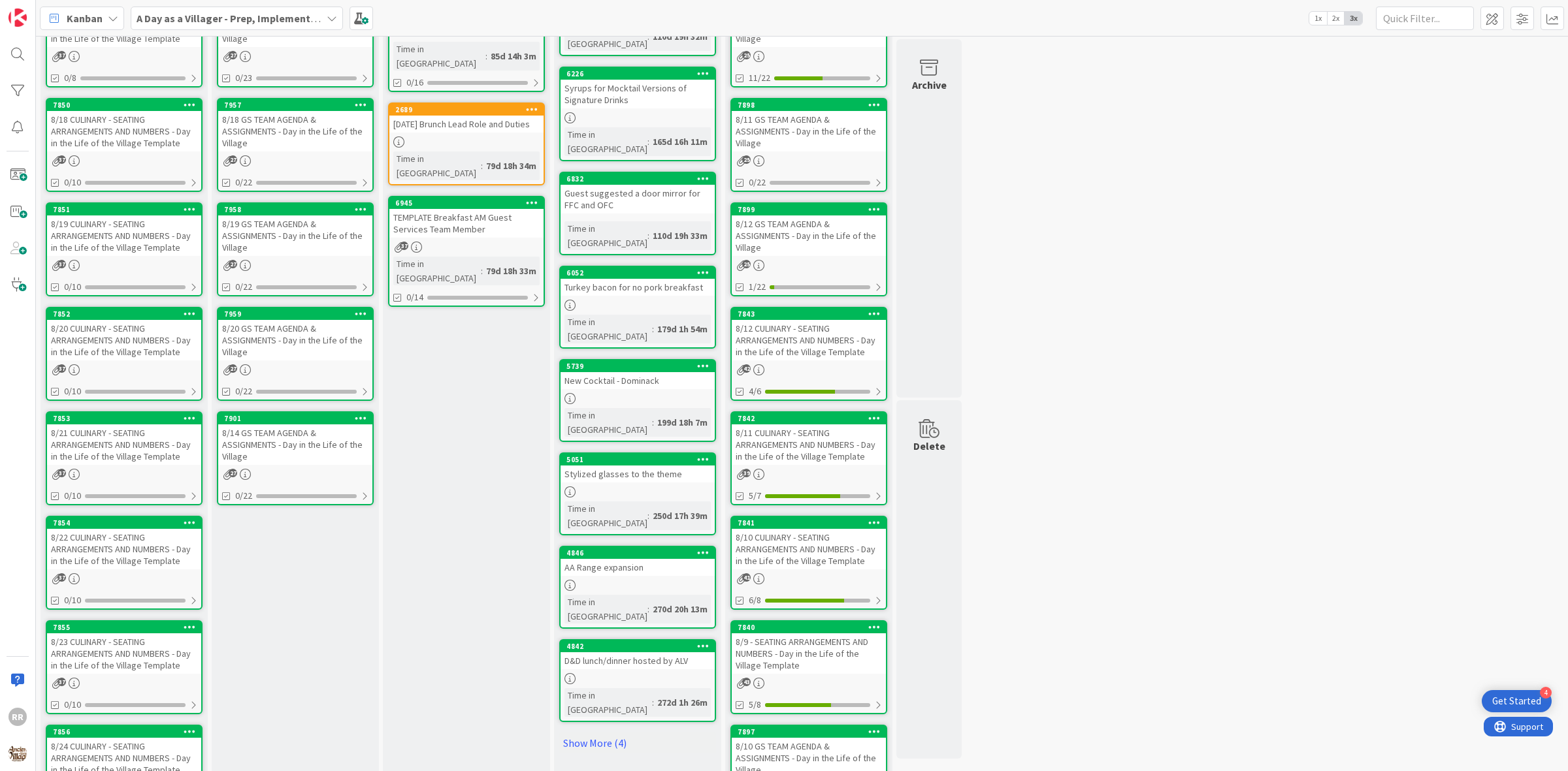
click at [123, 651] on div "8/23 CULINARY - SEATING ARRANGEMENTS AND NUMBERS - Day in the Life of the Villa…" at bounding box center [124, 654] width 154 height 40
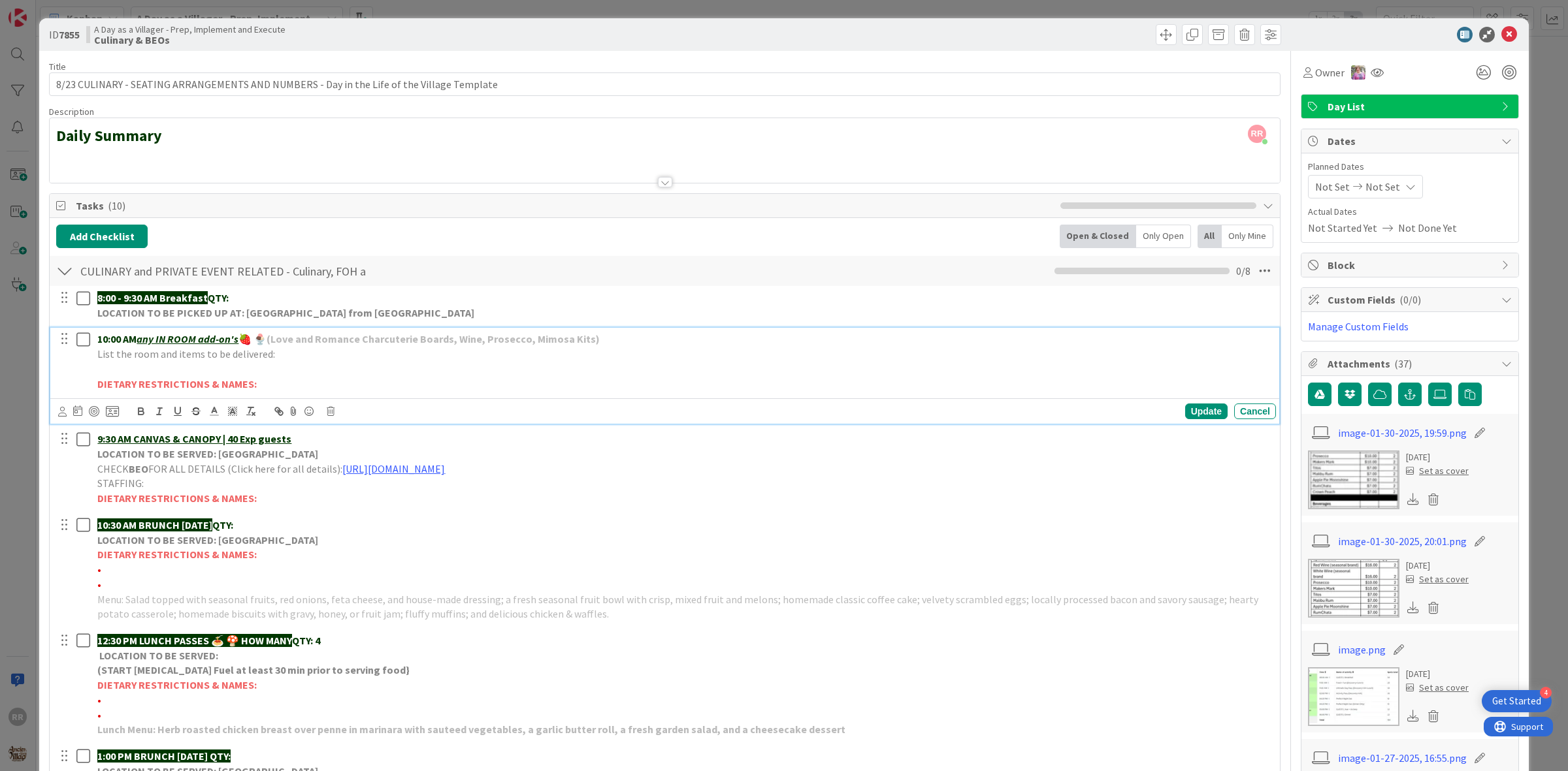
click at [151, 367] on p at bounding box center [684, 369] width 1174 height 15
drag, startPoint x: 173, startPoint y: 369, endPoint x: 87, endPoint y: 366, distance: 86.1
click at [87, 366] on div "10:00 AM any IN ROOM add-on's 🍓 🍨 (Love and Romance Charcuterie Boards, Wine, P…" at bounding box center [665, 361] width 1220 height 67
click at [135, 416] on icon "button" at bounding box center [141, 411] width 12 height 12
click at [179, 374] on p "Picnic Baskets" at bounding box center [684, 369] width 1174 height 15
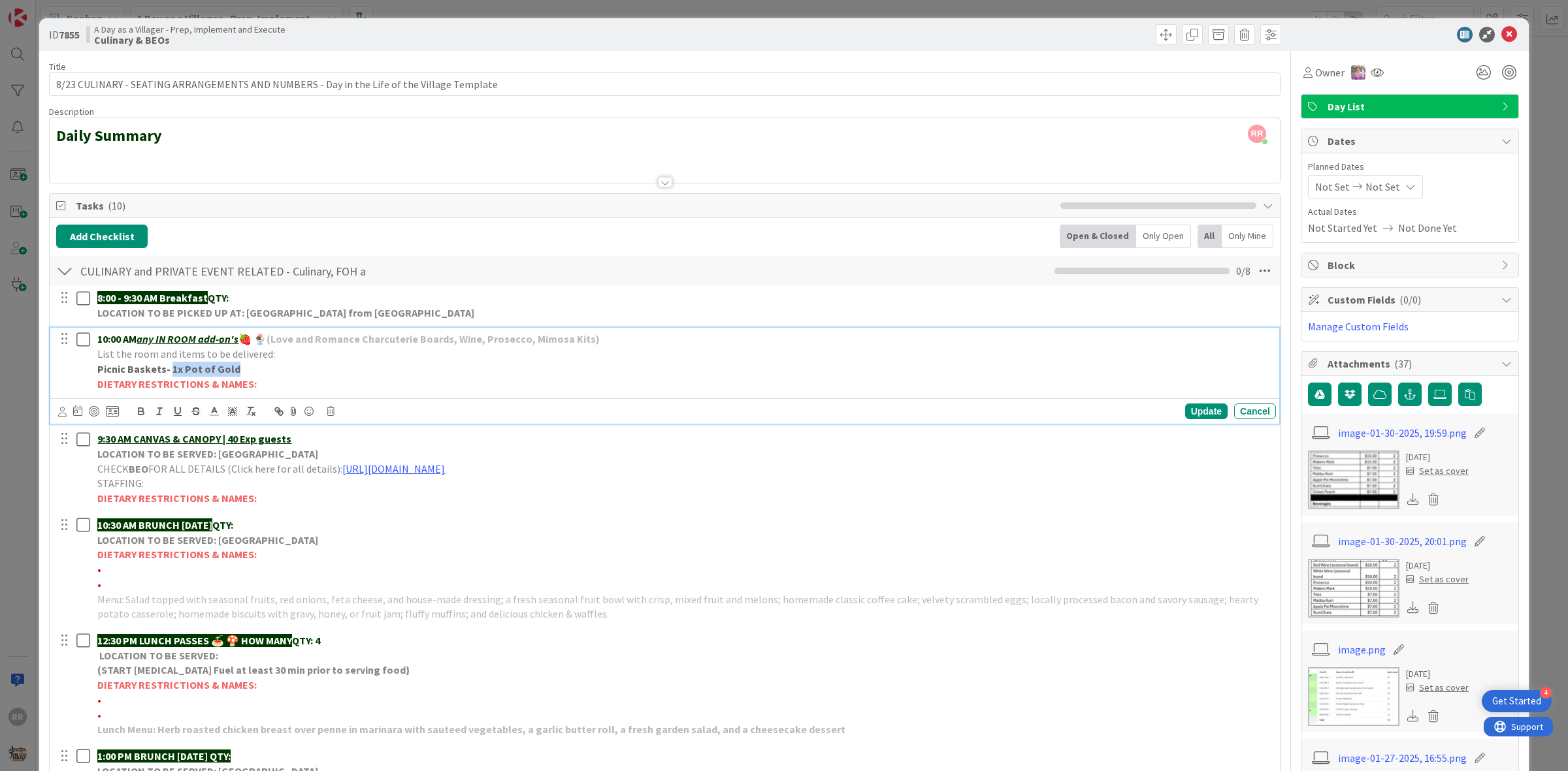
drag, startPoint x: 243, startPoint y: 365, endPoint x: 168, endPoint y: 368, distance: 75.1
click at [168, 368] on p "Picnic Baskets- 1x Pot of Gold" at bounding box center [684, 369] width 1174 height 15
click at [139, 412] on icon "button" at bounding box center [141, 413] width 5 height 4
click at [259, 368] on p "Picnic Baskets- 1x Pot of Gold" at bounding box center [684, 369] width 1174 height 15
click at [1208, 412] on div "Update" at bounding box center [1206, 411] width 42 height 15
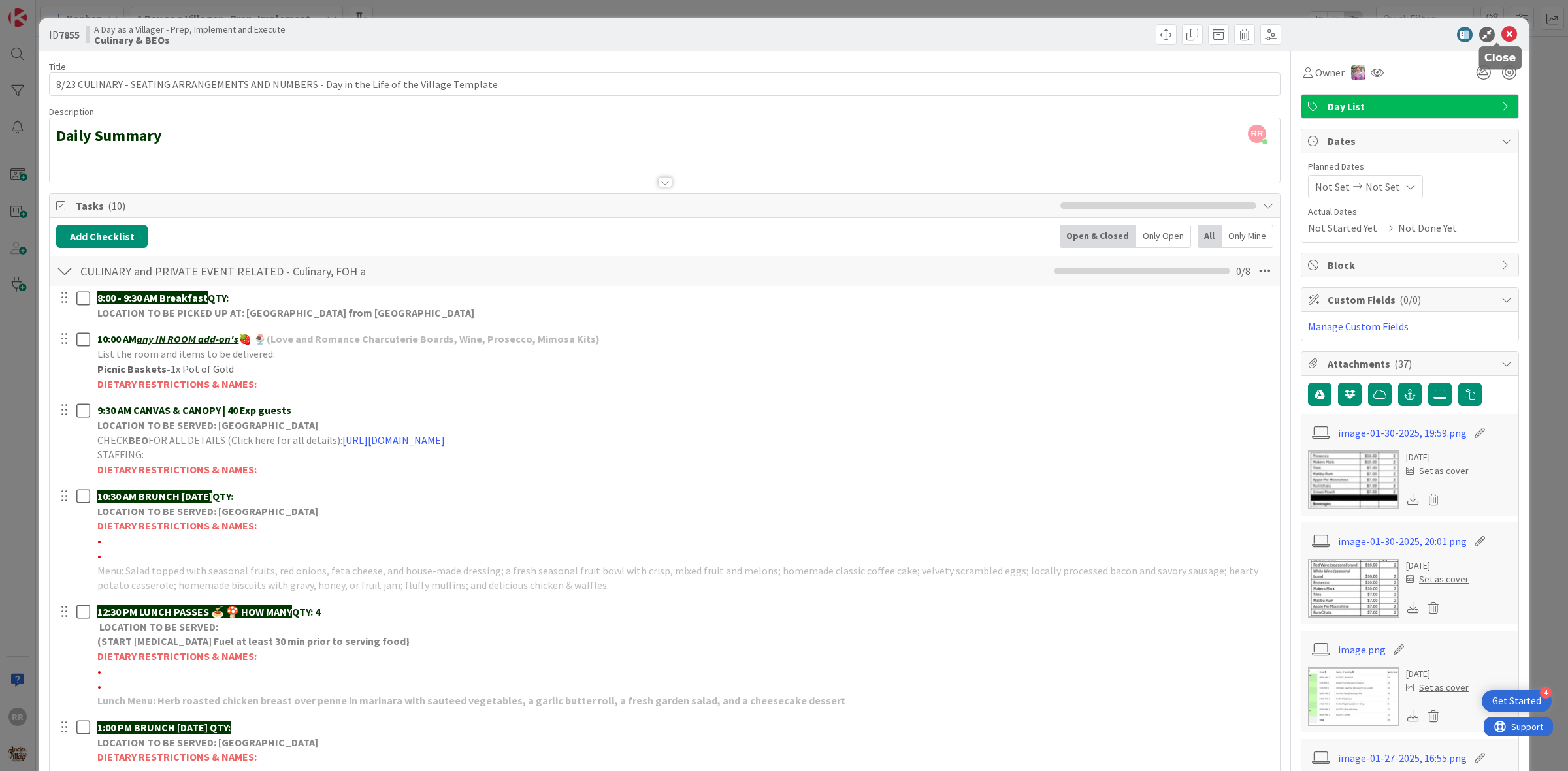
click at [1501, 33] on icon at bounding box center [1508, 34] width 15 height 15
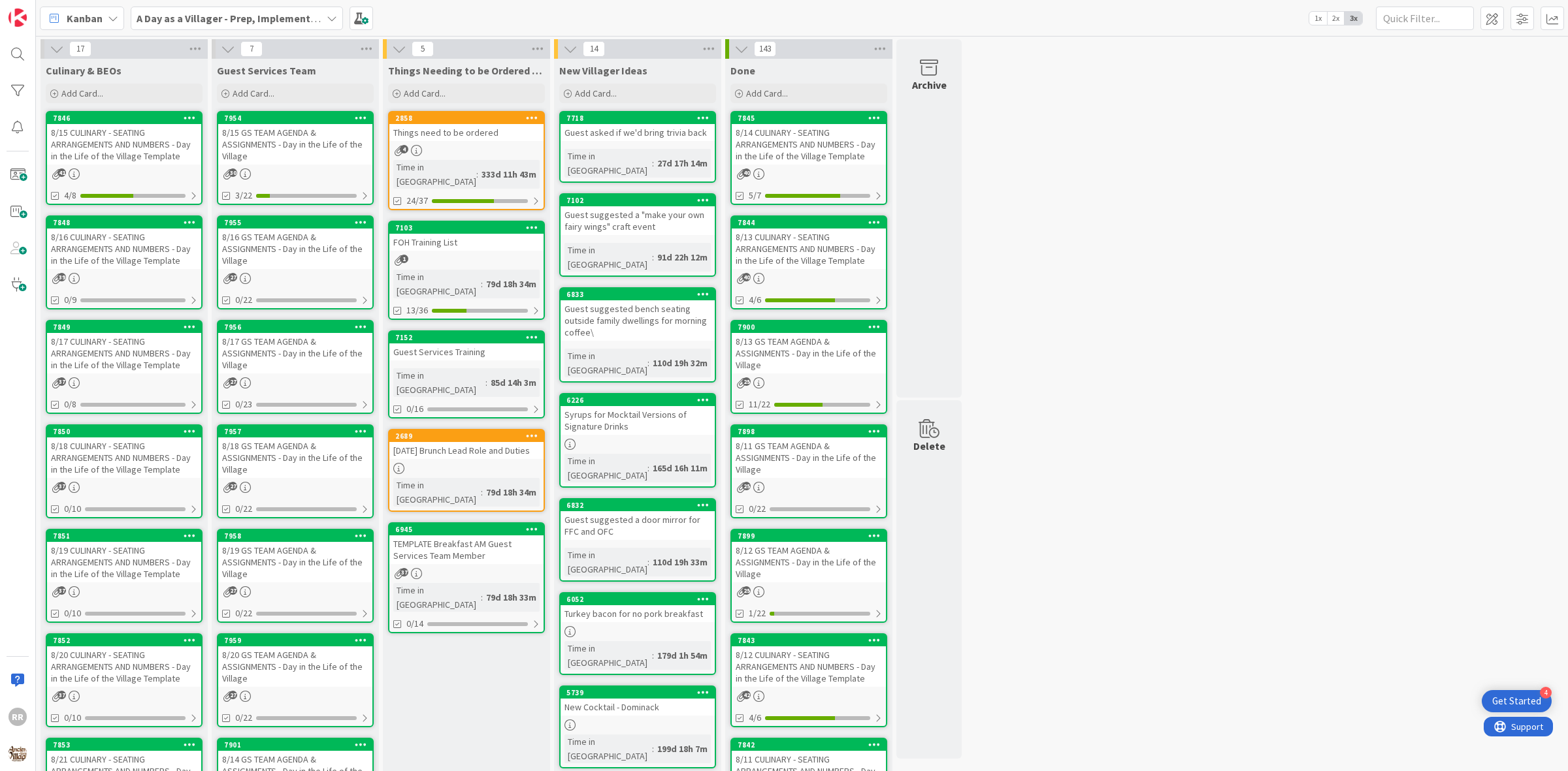
click at [107, 249] on div "8/16 CULINARY - SEATING ARRANGEMENTS AND NUMBERS - Day in the Life of the Villa…" at bounding box center [124, 248] width 154 height 40
